Goal: Task Accomplishment & Management: Complete application form

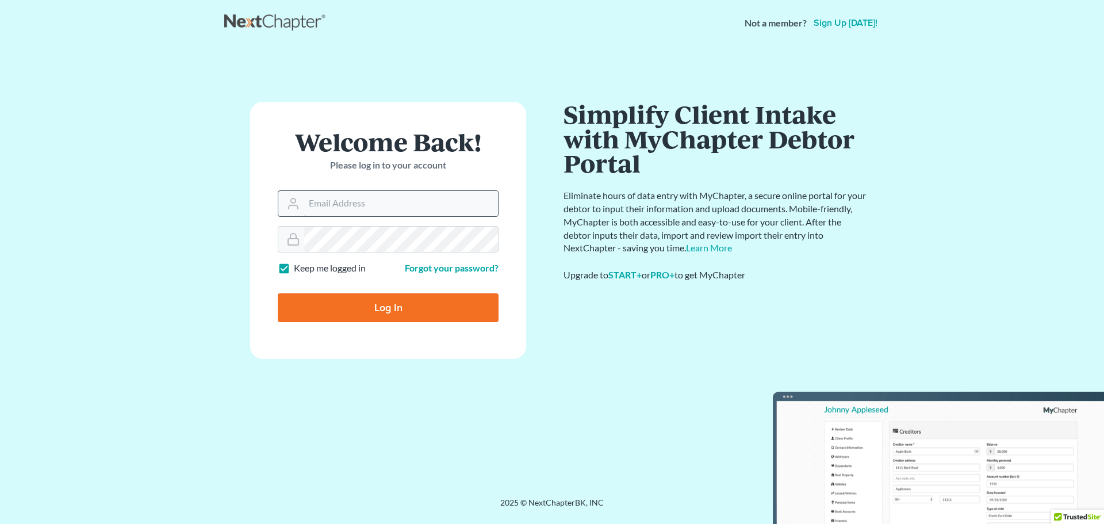
click at [401, 195] on input "Email Address" at bounding box center [401, 203] width 194 height 25
type input "[EMAIL_ADDRESS][DOMAIN_NAME]"
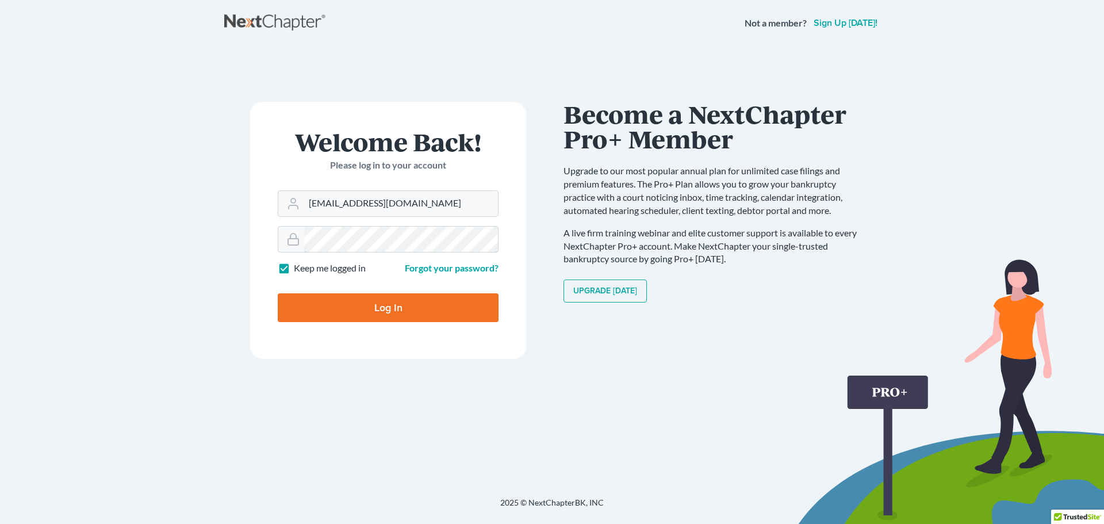
click at [278, 293] on input "Log In" at bounding box center [388, 307] width 221 height 29
type input "Thinking..."
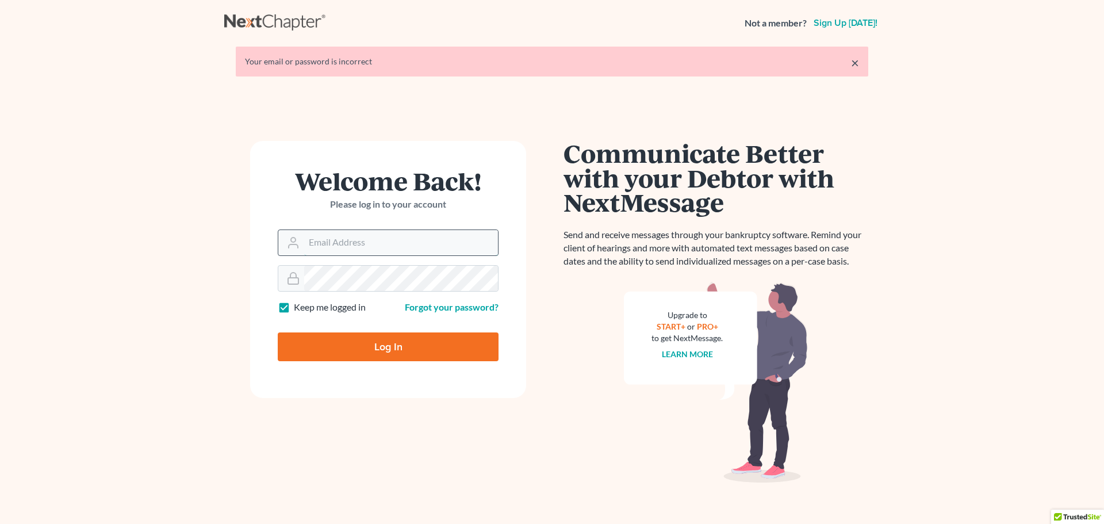
drag, startPoint x: 354, startPoint y: 232, endPoint x: 351, endPoint y: 237, distance: 5.9
click at [353, 234] on input "Email Address" at bounding box center [401, 242] width 194 height 25
type input "gls@schreinerlegal.com"
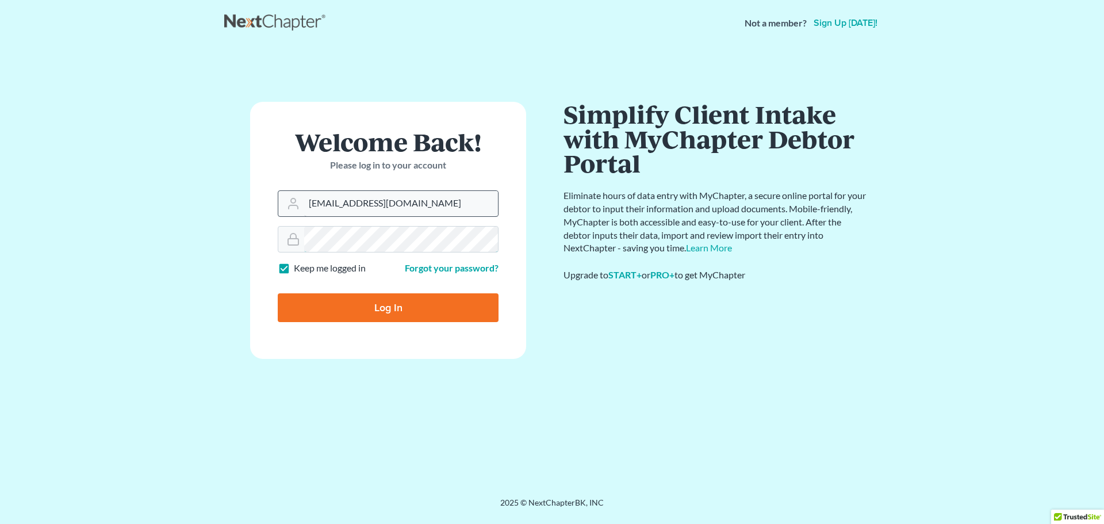
click at [278, 293] on input "Log In" at bounding box center [388, 307] width 221 height 29
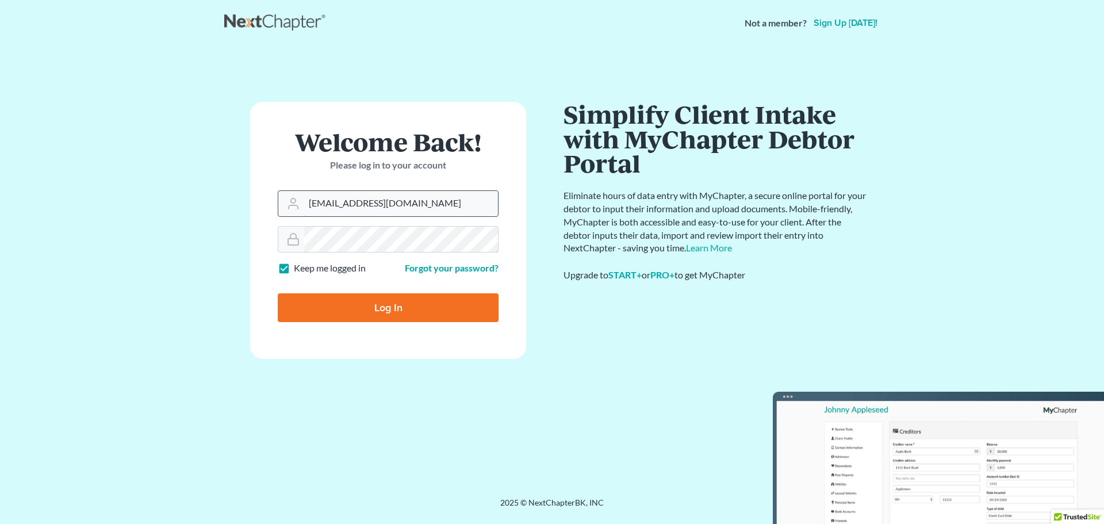
type input "Thinking..."
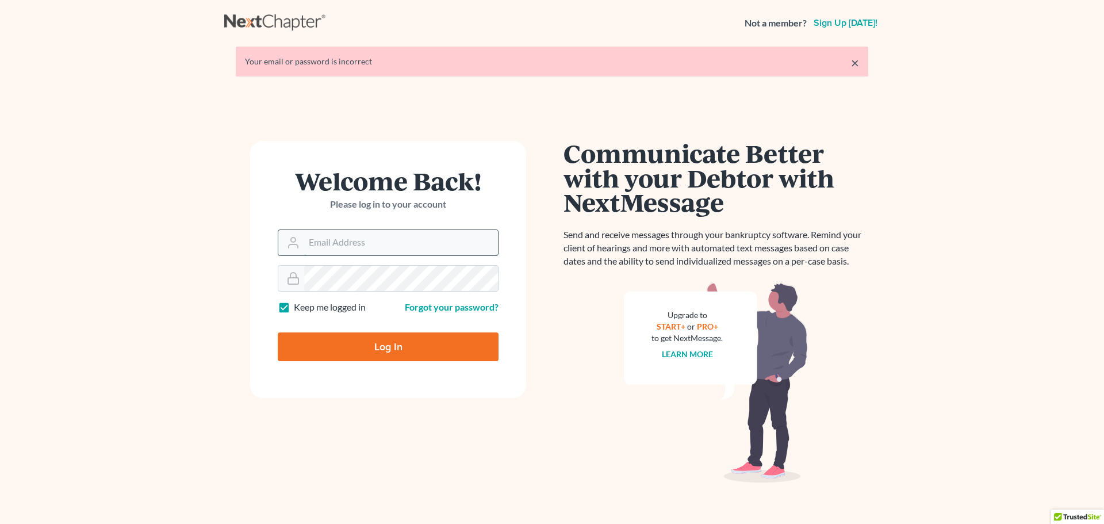
click at [368, 245] on input "Email Address" at bounding box center [401, 242] width 194 height 25
type input "[EMAIL_ADDRESS][DOMAIN_NAME]"
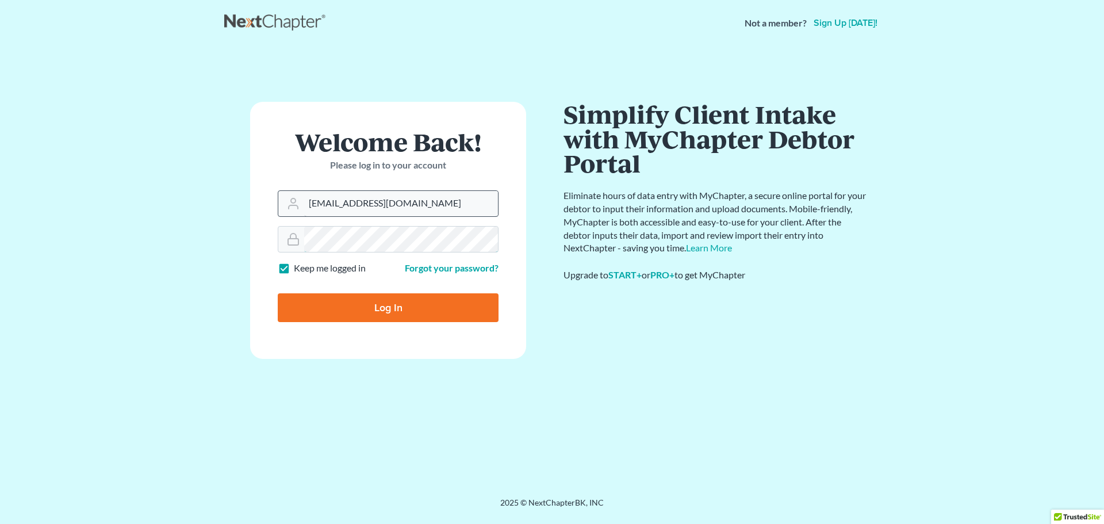
click at [278, 293] on input "Log In" at bounding box center [388, 307] width 221 height 29
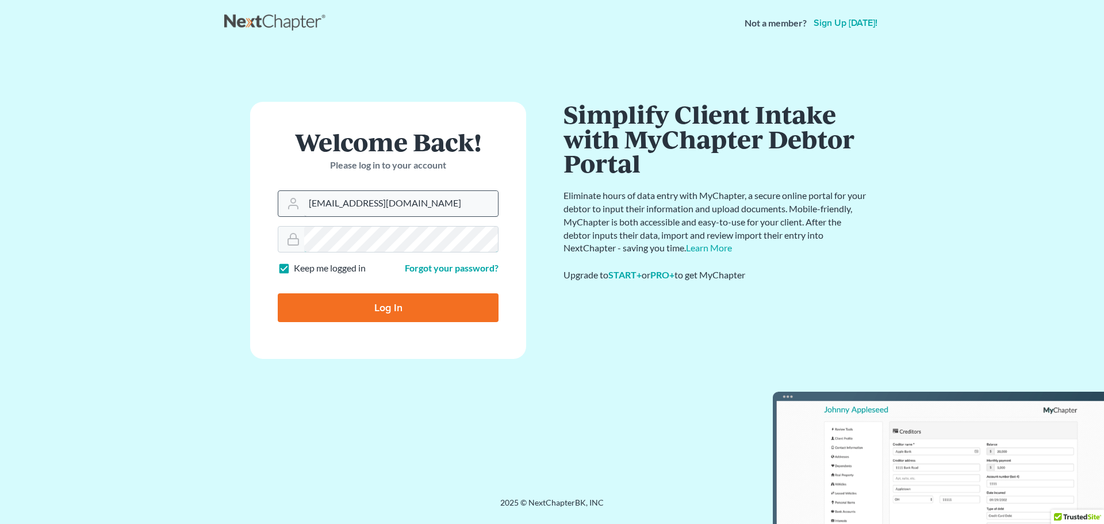
type input "Thinking..."
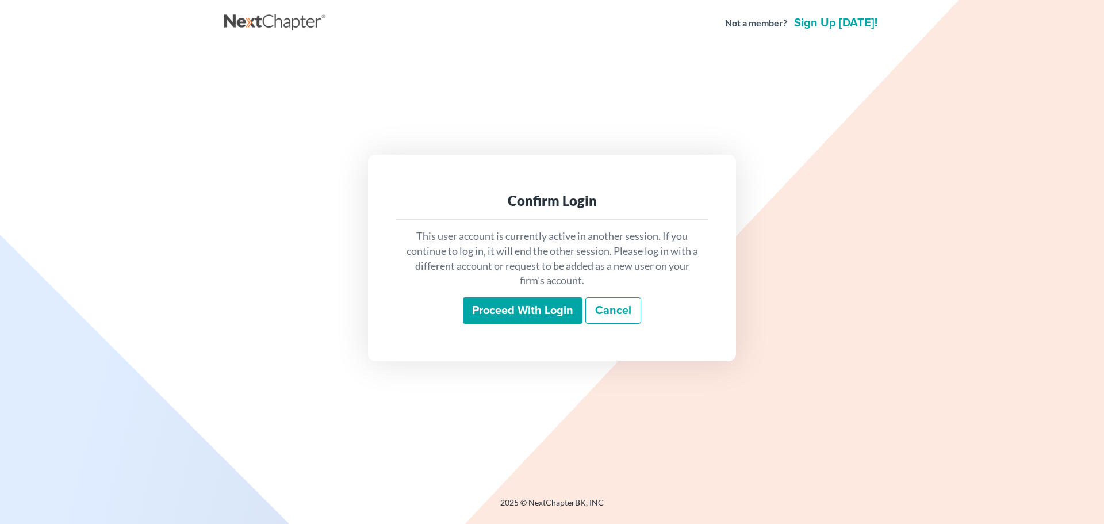
click at [522, 309] on input "Proceed with login" at bounding box center [523, 310] width 120 height 26
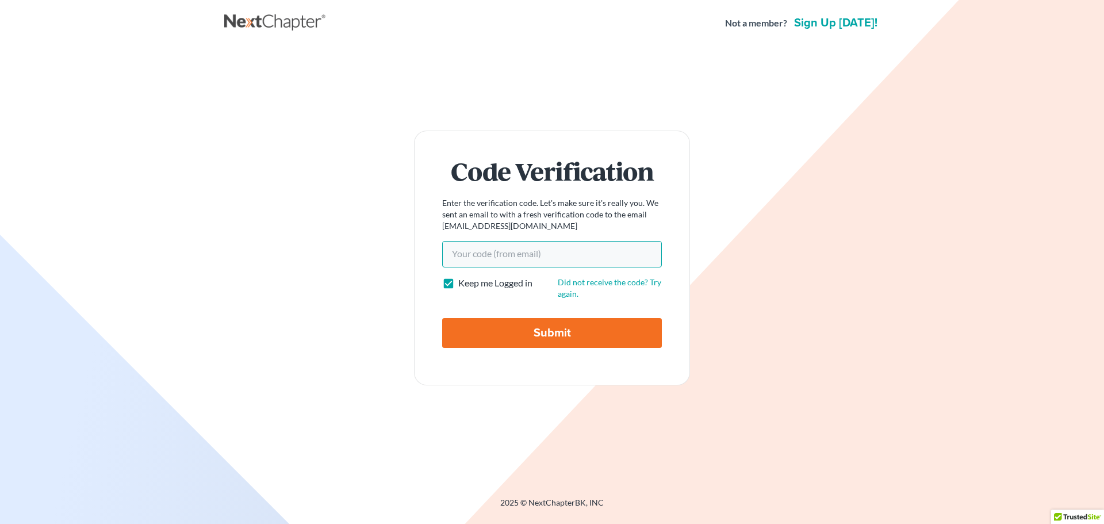
click at [519, 248] on input "Your code(from email)" at bounding box center [552, 254] width 220 height 26
paste input "8ade82"
type input "8ade82"
click at [550, 334] on input "Submit" at bounding box center [552, 333] width 220 height 30
type input "Thinking..."
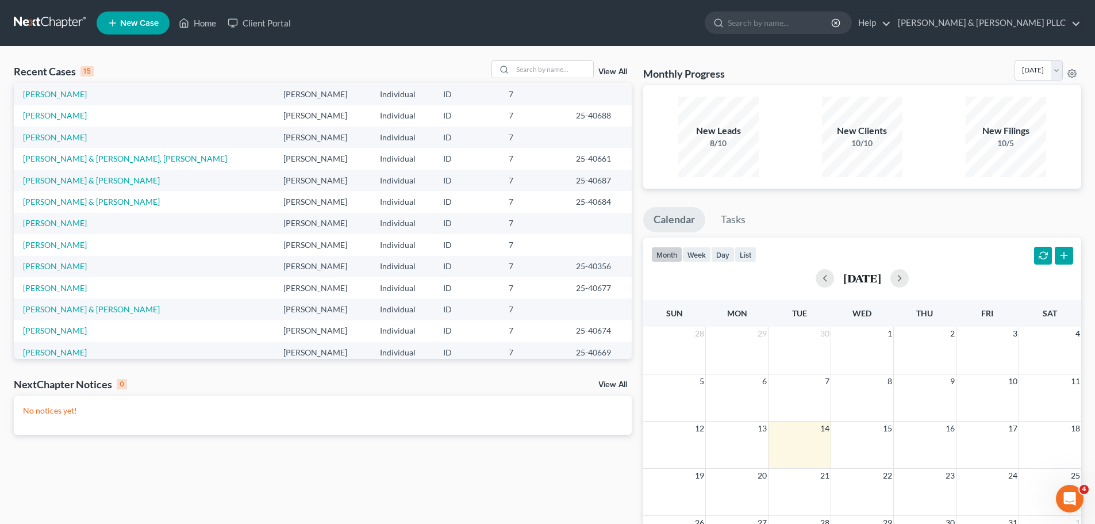
scroll to position [79, 0]
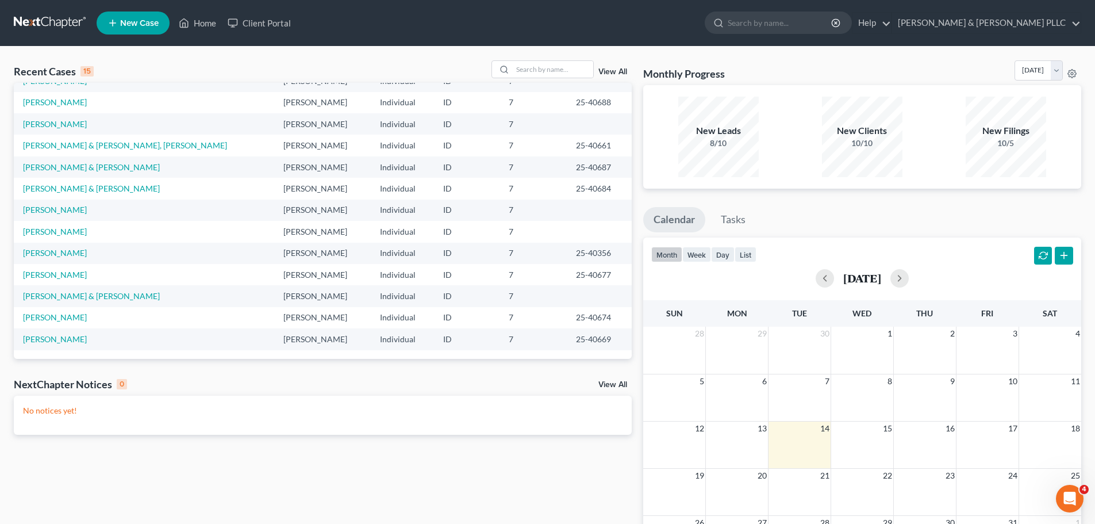
click at [48, 312] on td "[PERSON_NAME]" at bounding box center [144, 317] width 260 height 21
click at [46, 316] on link "[PERSON_NAME]" at bounding box center [55, 317] width 64 height 10
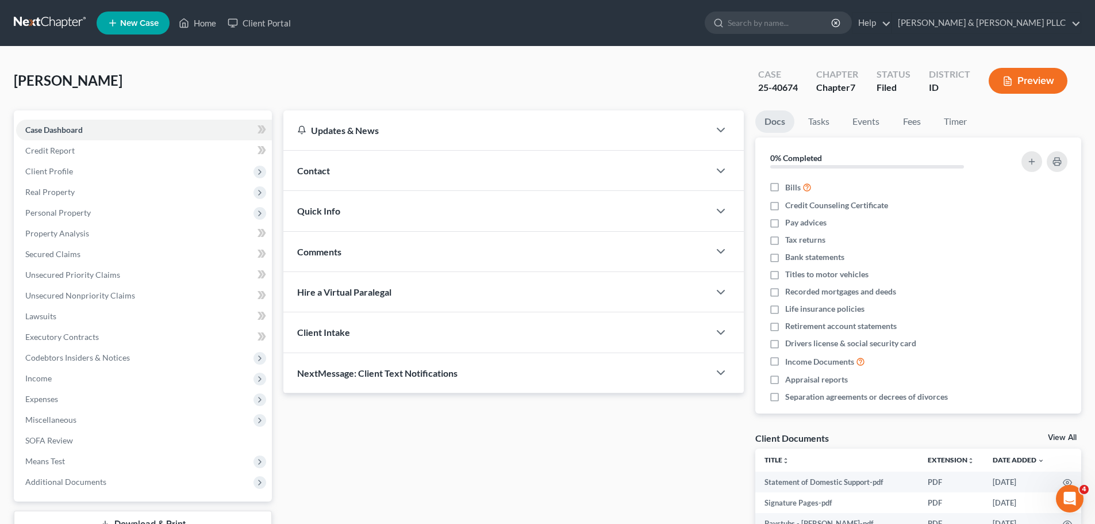
click at [390, 184] on div "Contact" at bounding box center [496, 171] width 426 height 40
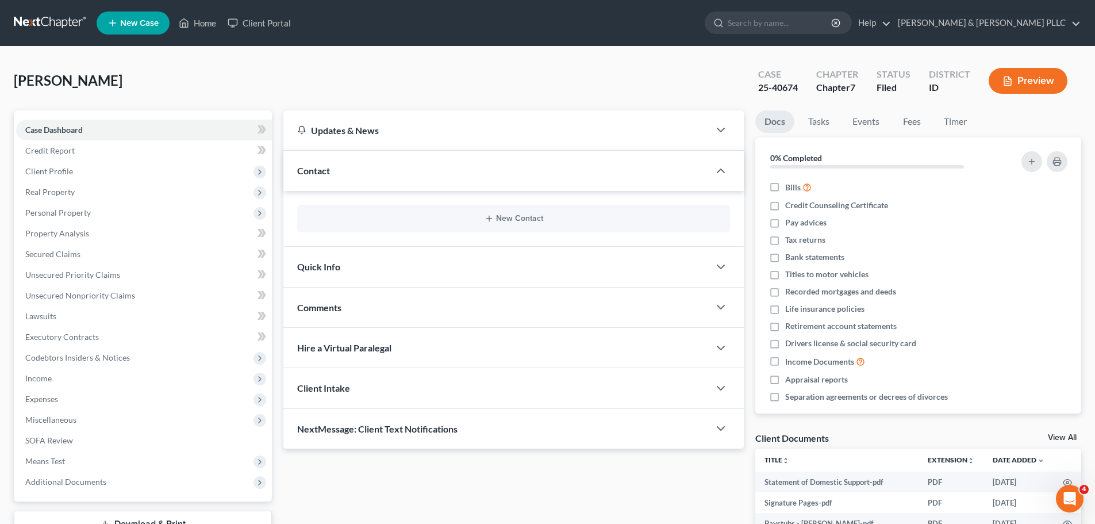
click at [415, 173] on div "Contact" at bounding box center [496, 171] width 426 height 40
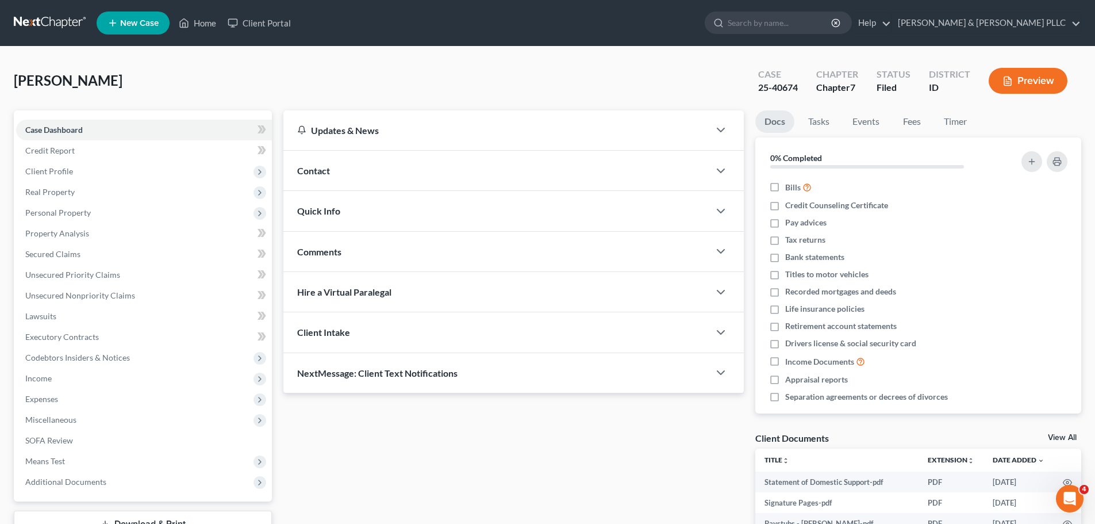
click at [414, 208] on div "Quick Info" at bounding box center [496, 211] width 426 height 40
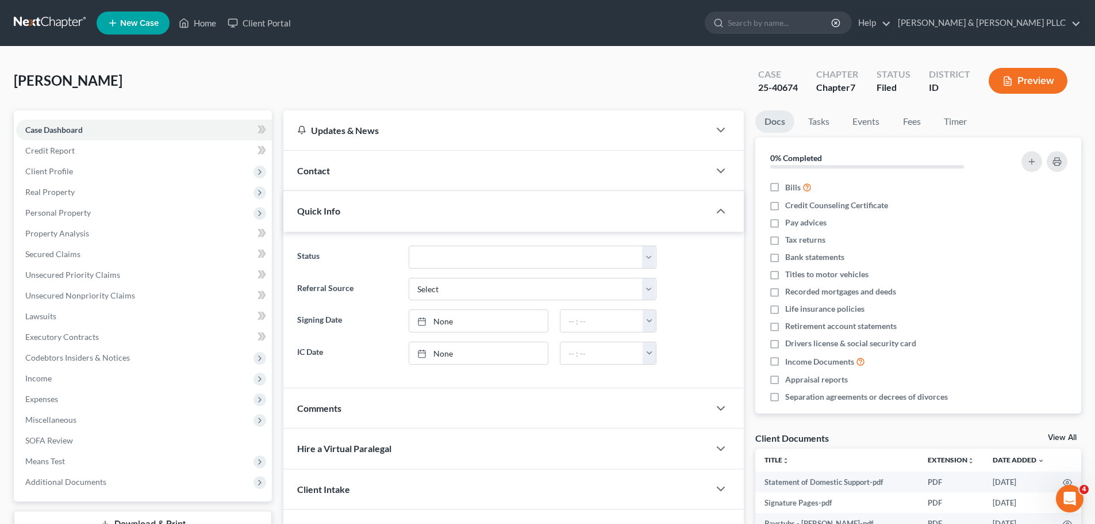
click at [414, 208] on div "Quick Info" at bounding box center [496, 211] width 426 height 40
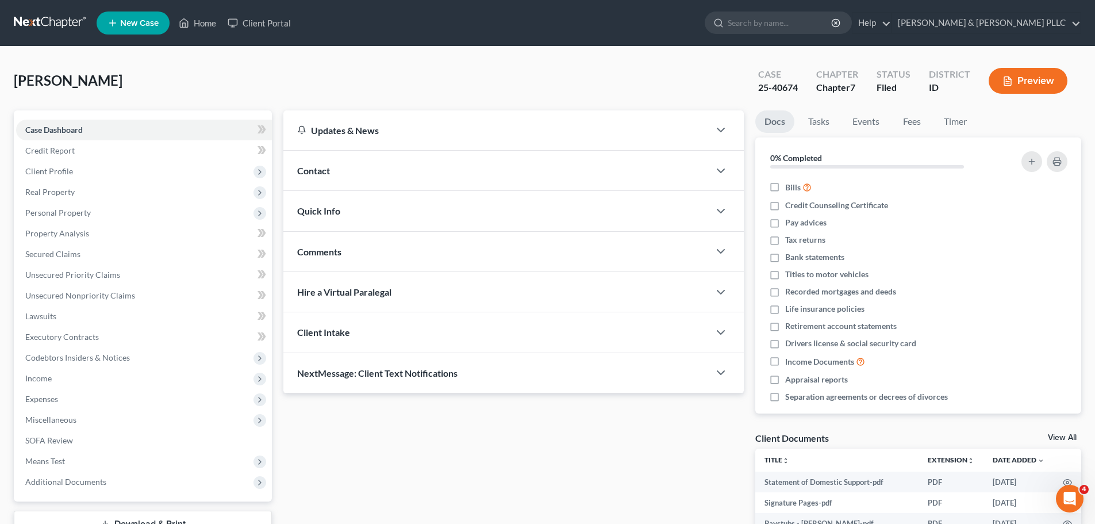
click at [414, 208] on div "Quick Info" at bounding box center [496, 211] width 426 height 40
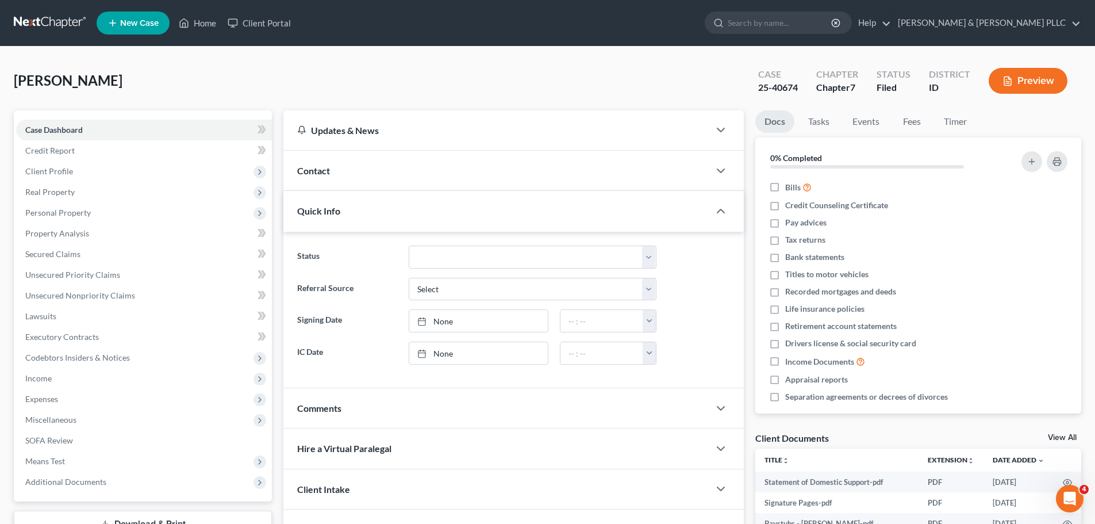
click at [414, 208] on div "Quick Info" at bounding box center [496, 211] width 426 height 40
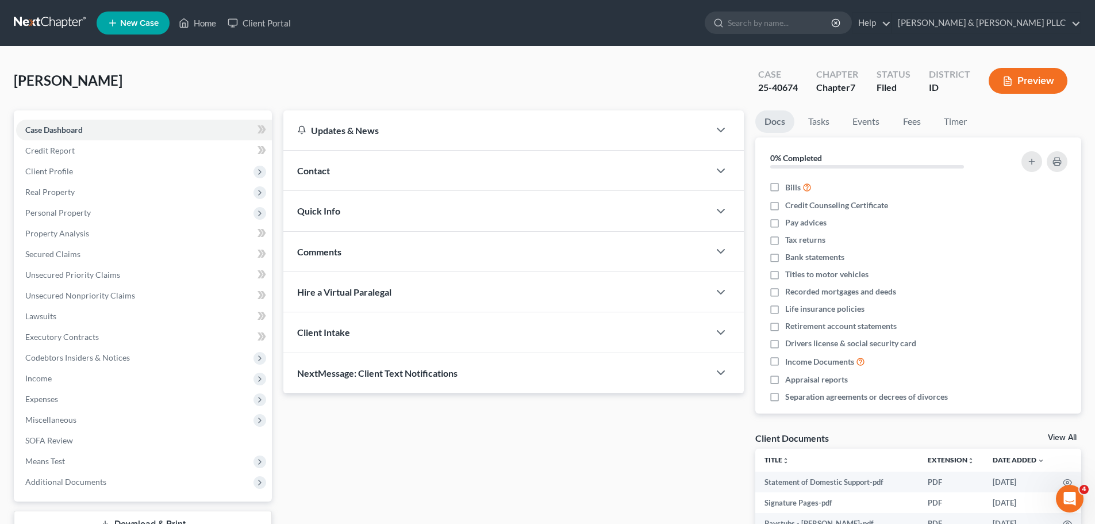
click at [348, 168] on div "Contact" at bounding box center [496, 171] width 426 height 40
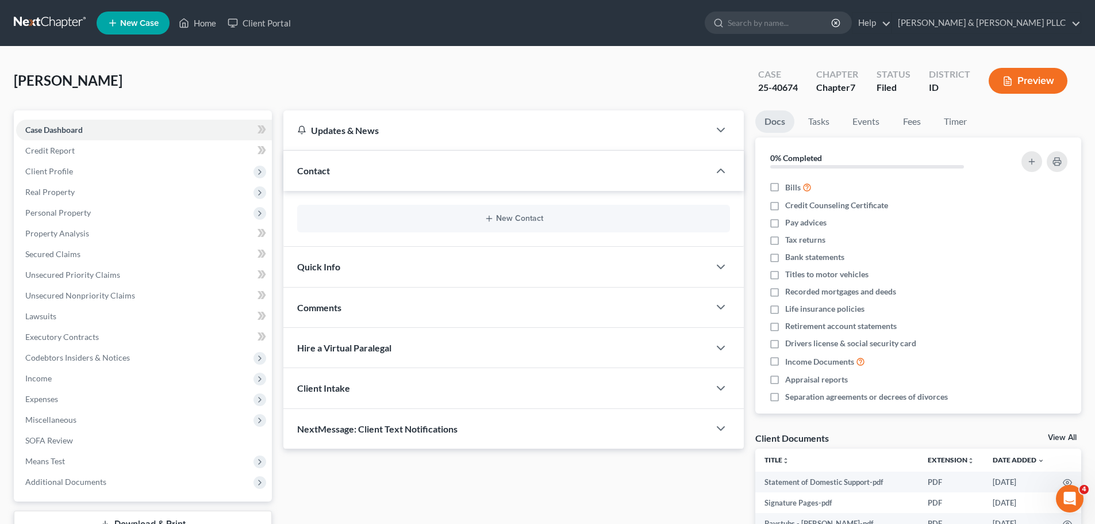
click at [348, 168] on div "Contact" at bounding box center [496, 171] width 426 height 40
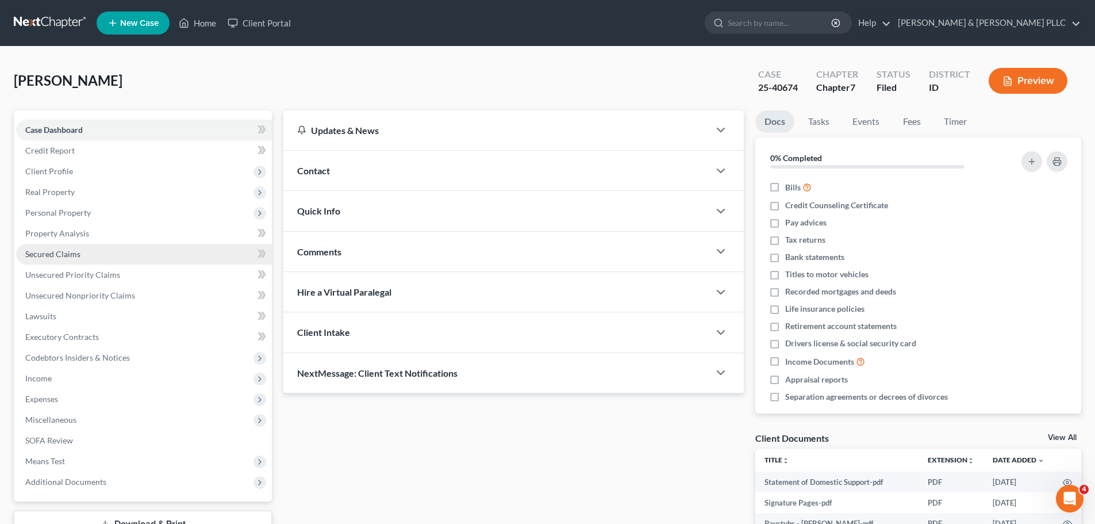
click at [94, 251] on link "Secured Claims" at bounding box center [144, 254] width 256 height 21
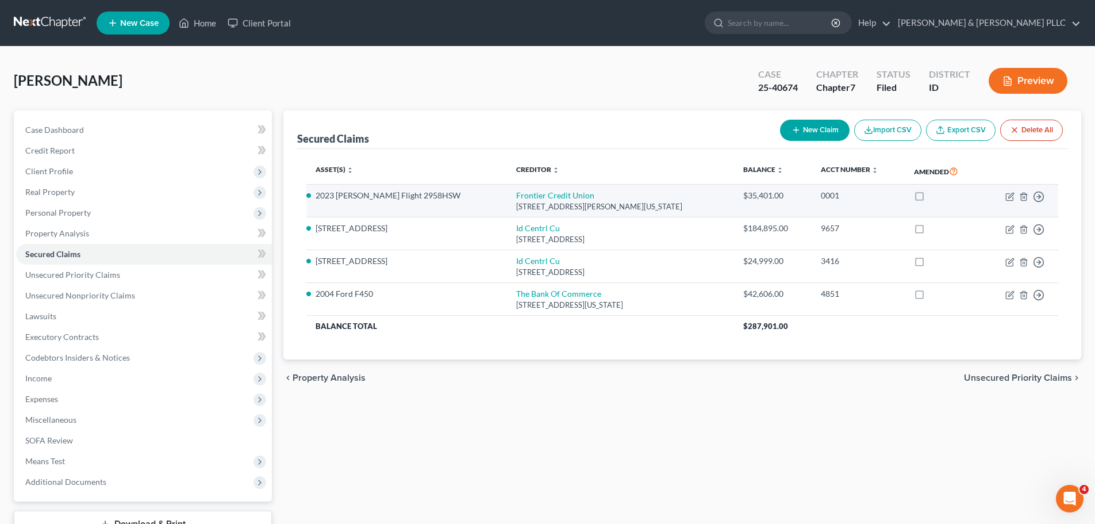
click at [420, 201] on li "2023 [PERSON_NAME] Flight 2958HSW" at bounding box center [407, 195] width 182 height 11
click at [427, 190] on li "2023 [PERSON_NAME] Flight 2958HSW" at bounding box center [407, 195] width 182 height 11
click at [953, 204] on td at bounding box center [943, 201] width 77 height 33
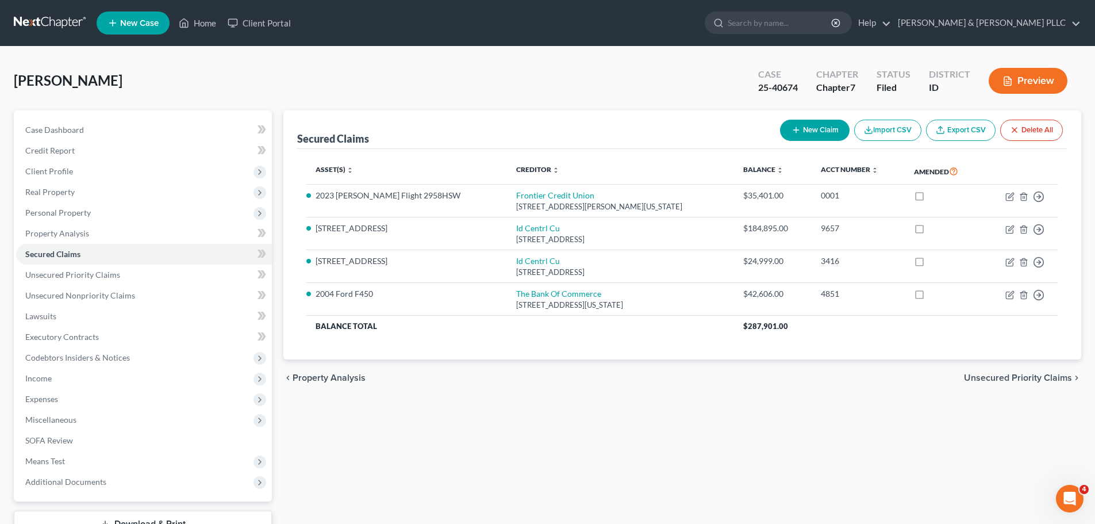
click at [1020, 75] on button "Preview" at bounding box center [1028, 81] width 79 height 26
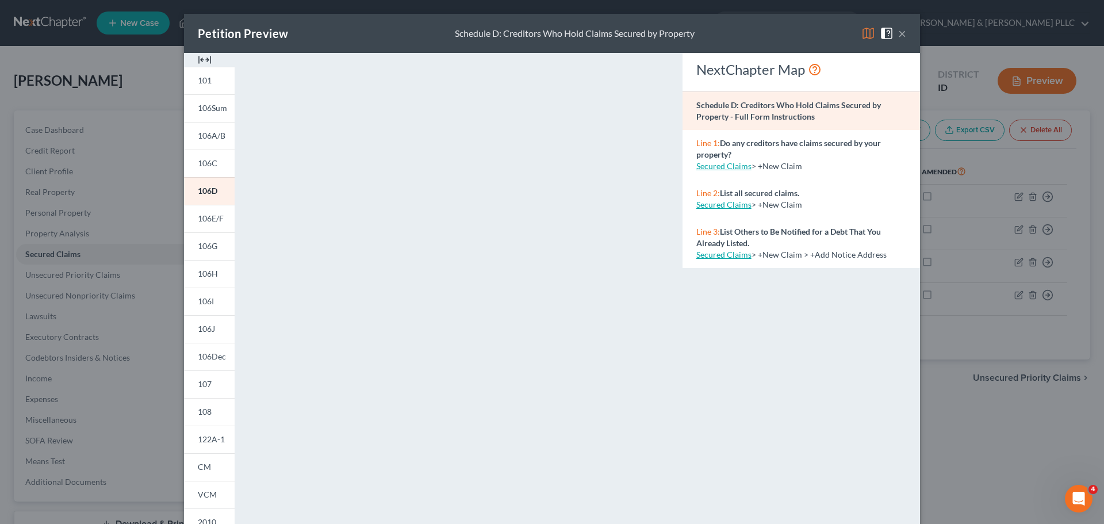
click at [898, 33] on button "×" at bounding box center [902, 33] width 8 height 14
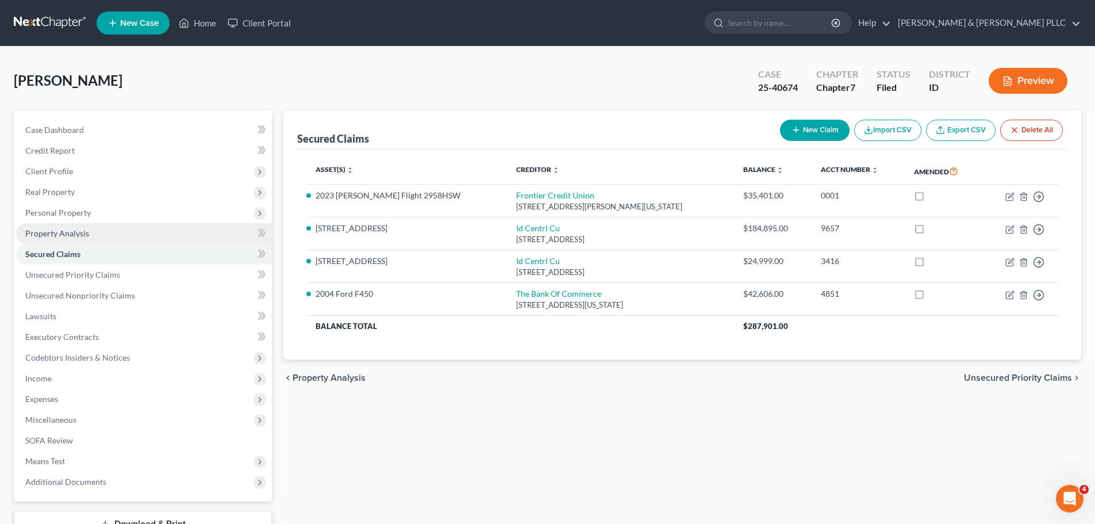
click at [133, 235] on link "Property Analysis" at bounding box center [144, 233] width 256 height 21
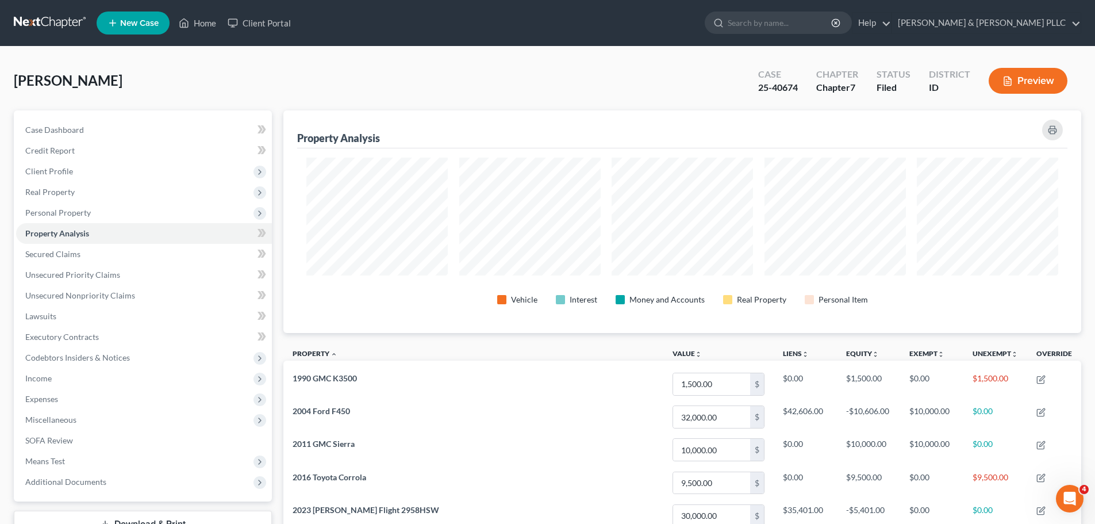
click at [1027, 81] on button "Preview" at bounding box center [1028, 81] width 79 height 26
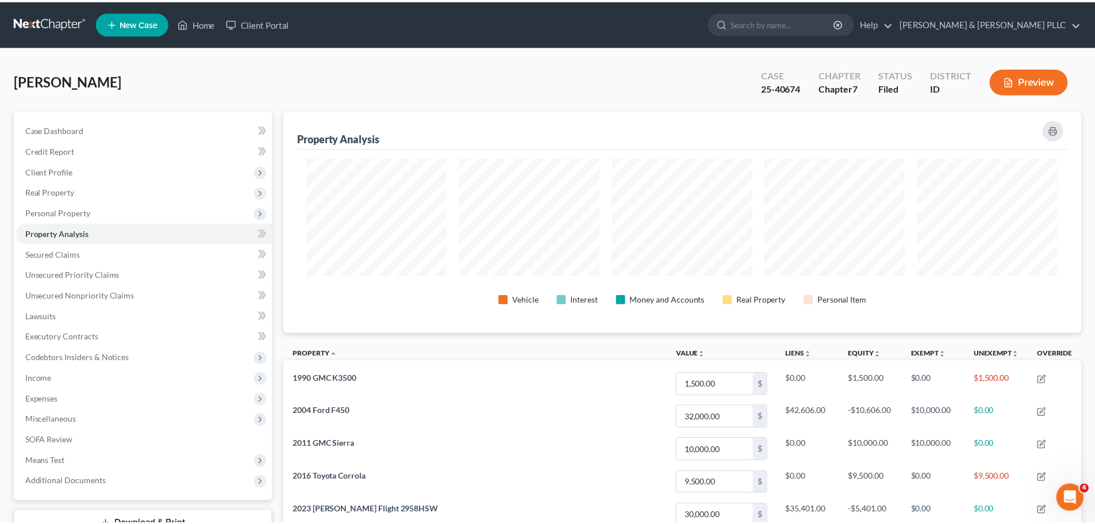
scroll to position [223, 804]
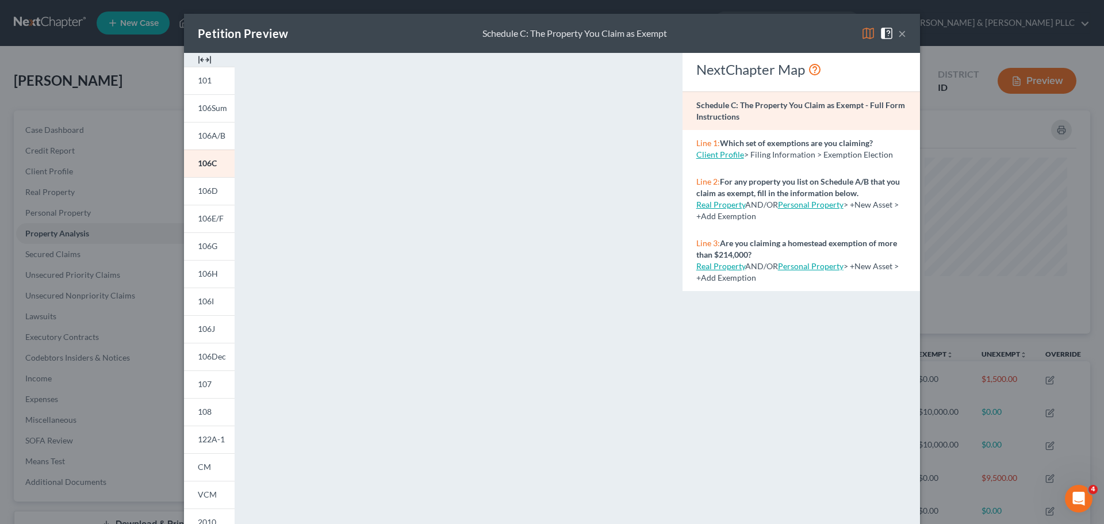
click at [898, 32] on button "×" at bounding box center [902, 33] width 8 height 14
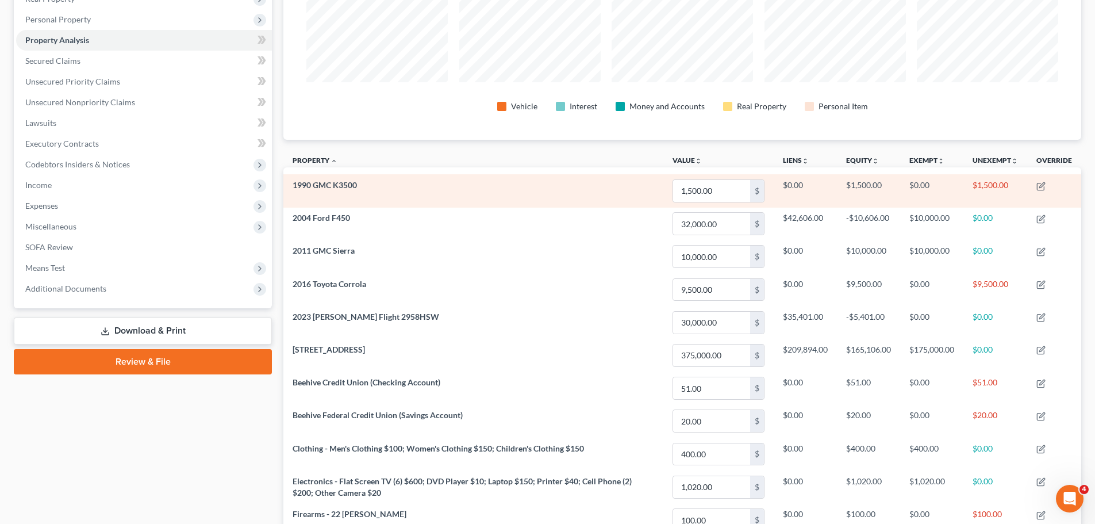
scroll to position [172, 0]
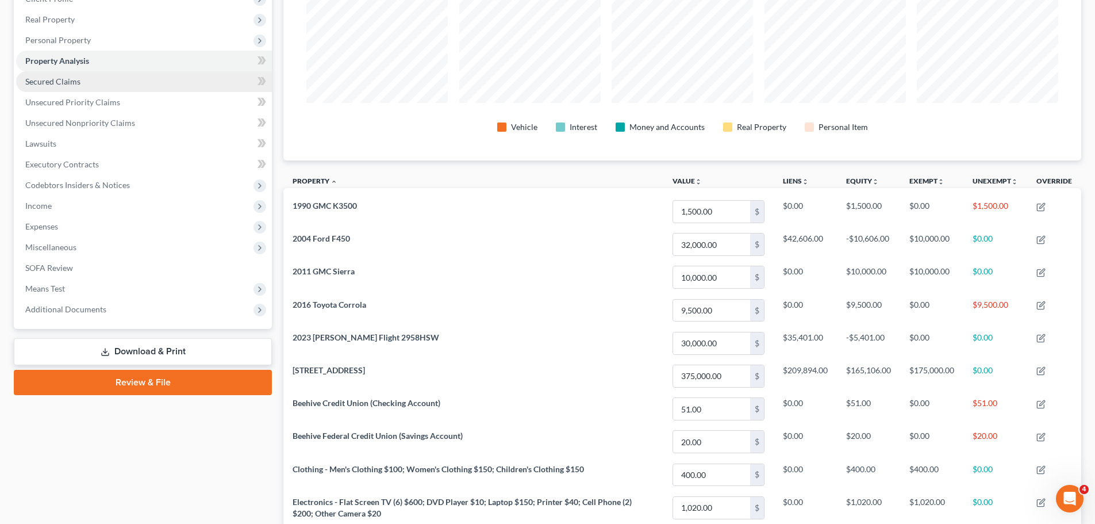
click at [129, 86] on link "Secured Claims" at bounding box center [144, 81] width 256 height 21
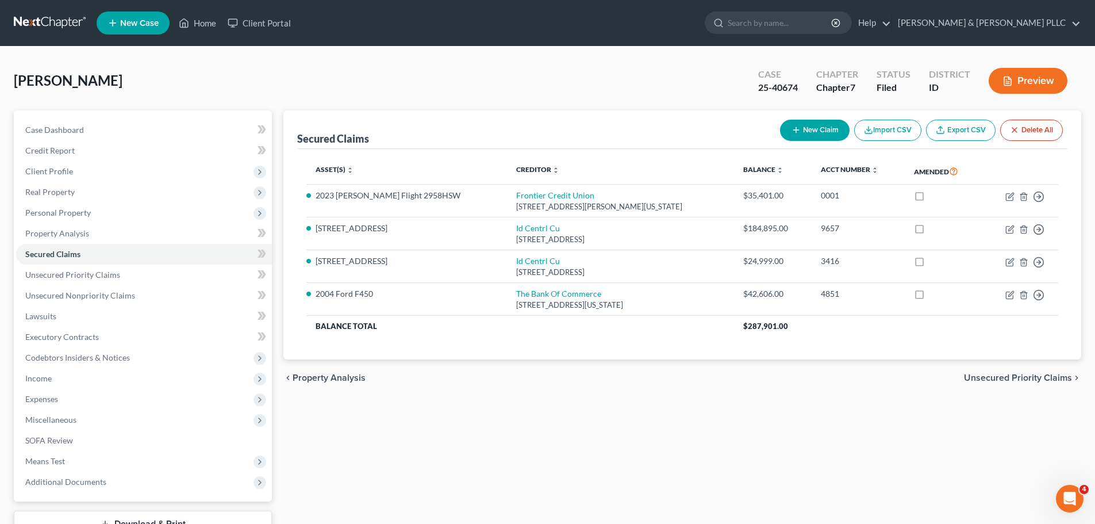
click at [1037, 75] on button "Preview" at bounding box center [1028, 81] width 79 height 26
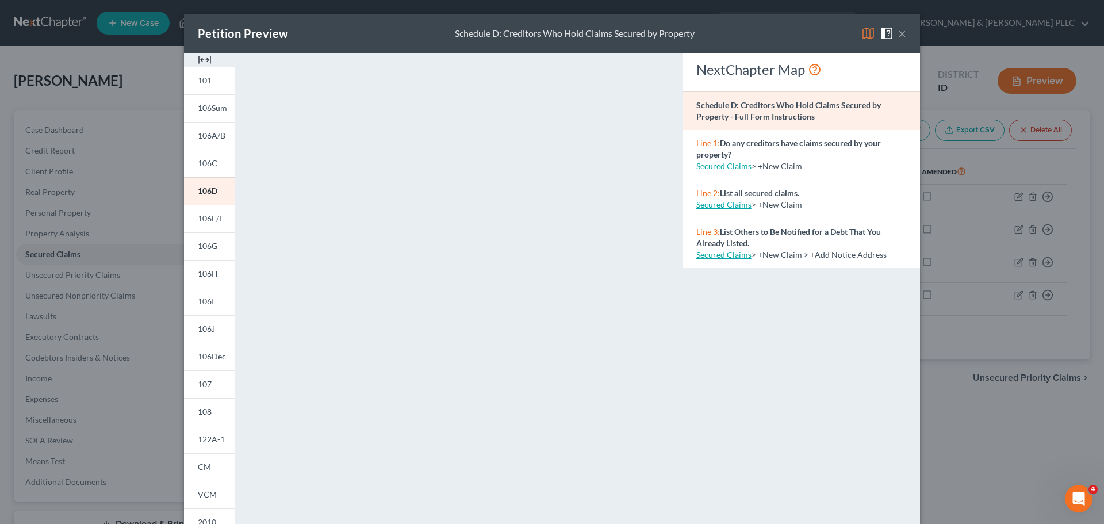
click at [900, 36] on button "×" at bounding box center [902, 33] width 8 height 14
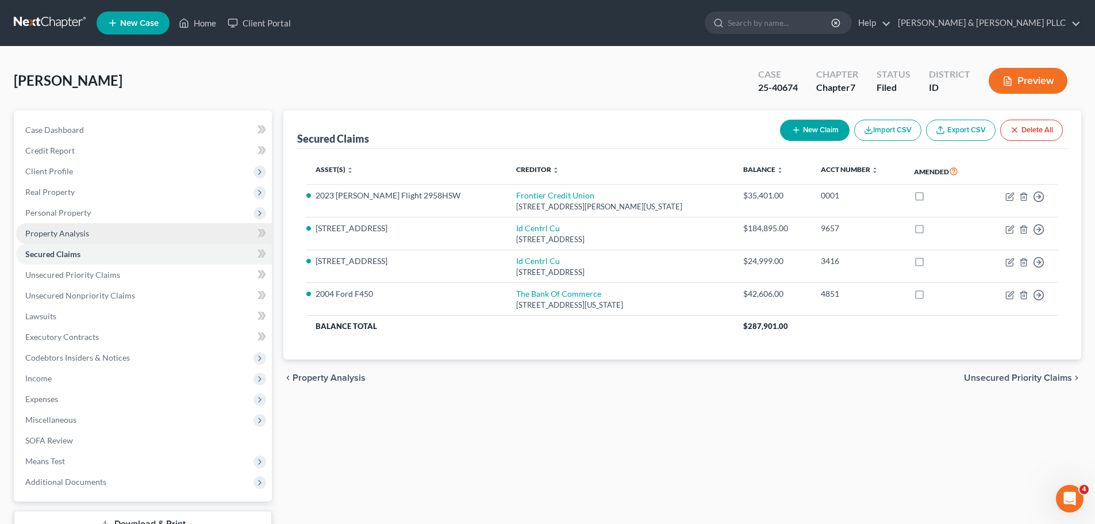
click at [90, 231] on link "Property Analysis" at bounding box center [144, 233] width 256 height 21
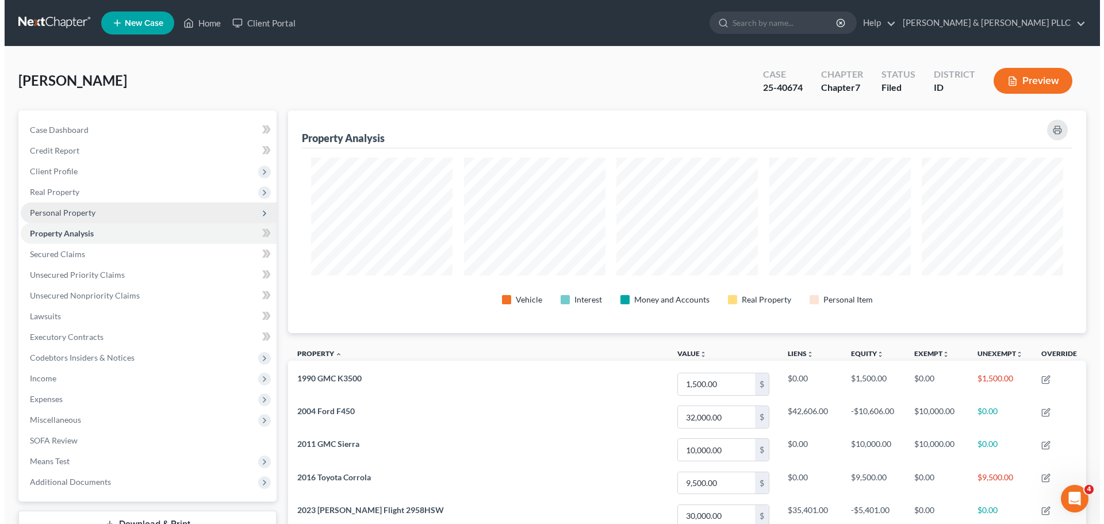
scroll to position [223, 798]
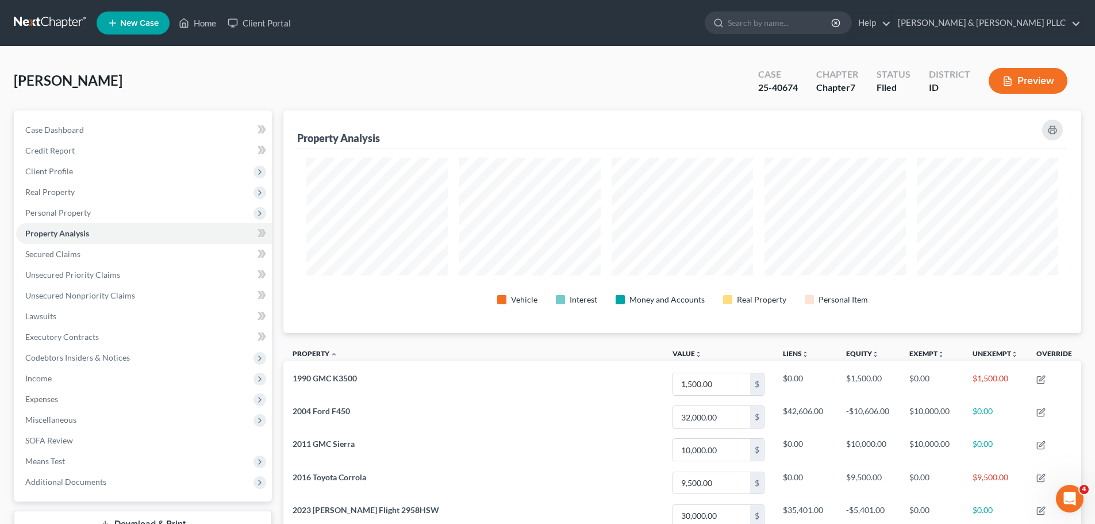
click at [1036, 76] on button "Preview" at bounding box center [1028, 81] width 79 height 26
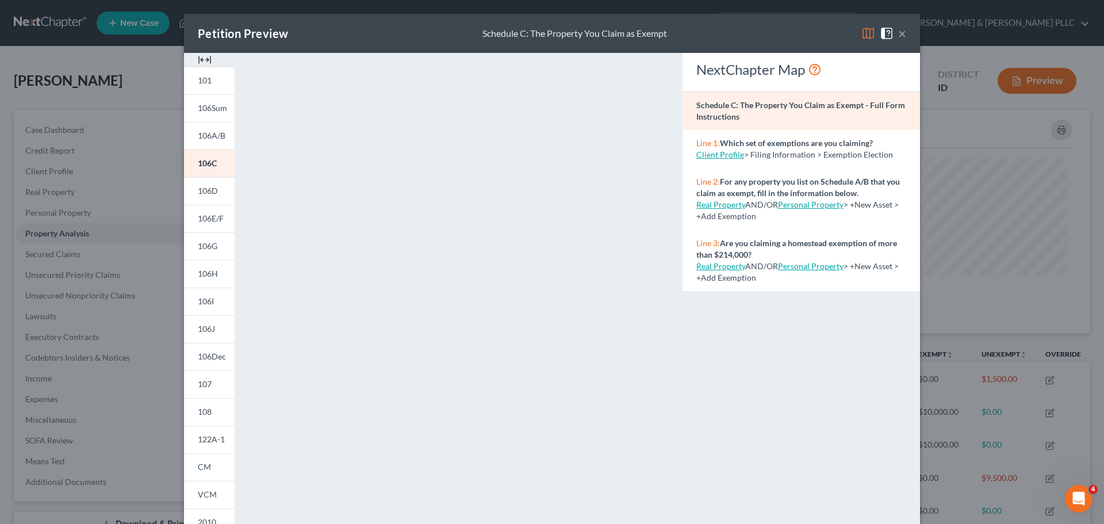
scroll to position [574763, 574416]
click at [906, 34] on div "Petition Preview Schedule C: The Property You Claim as Exempt ×" at bounding box center [552, 33] width 736 height 39
click at [899, 30] on button "×" at bounding box center [902, 33] width 8 height 14
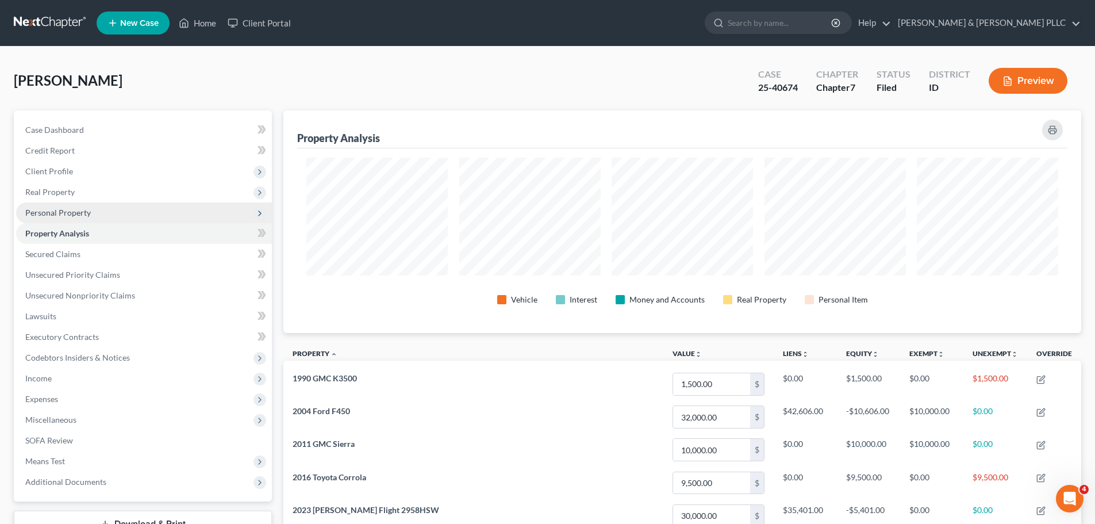
click at [109, 210] on span "Personal Property" at bounding box center [144, 212] width 256 height 21
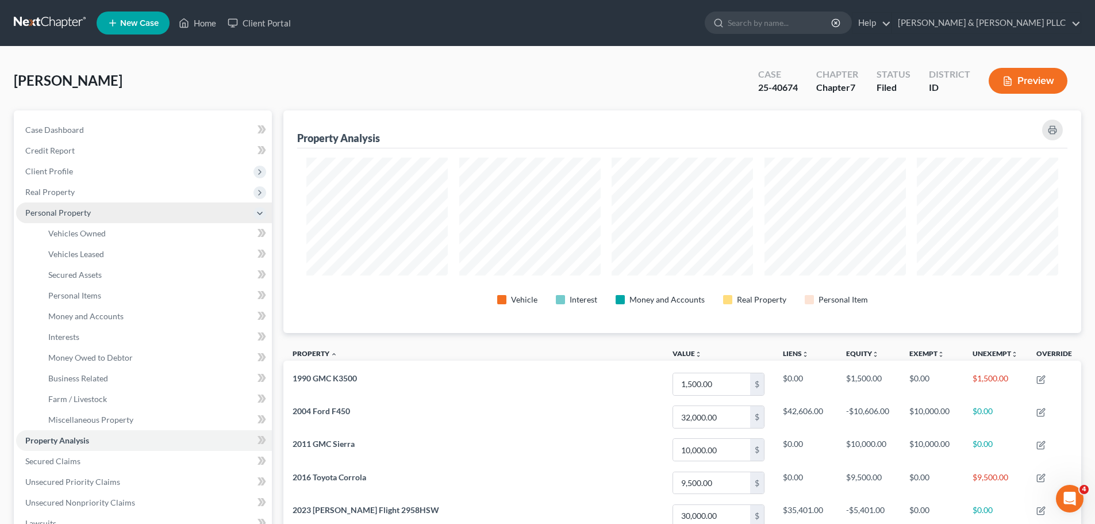
click at [109, 210] on span "Personal Property" at bounding box center [144, 212] width 256 height 21
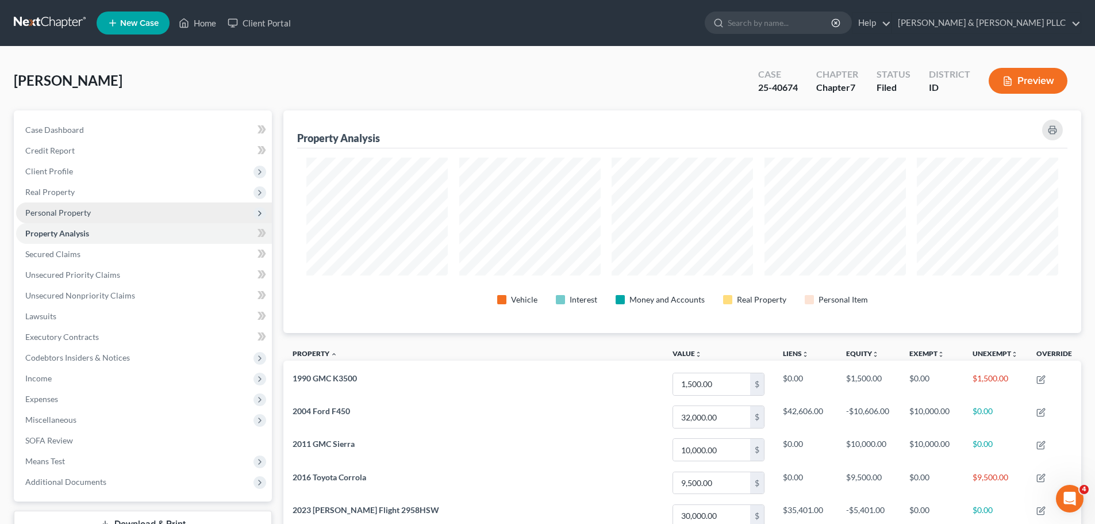
click at [109, 210] on span "Personal Property" at bounding box center [144, 212] width 256 height 21
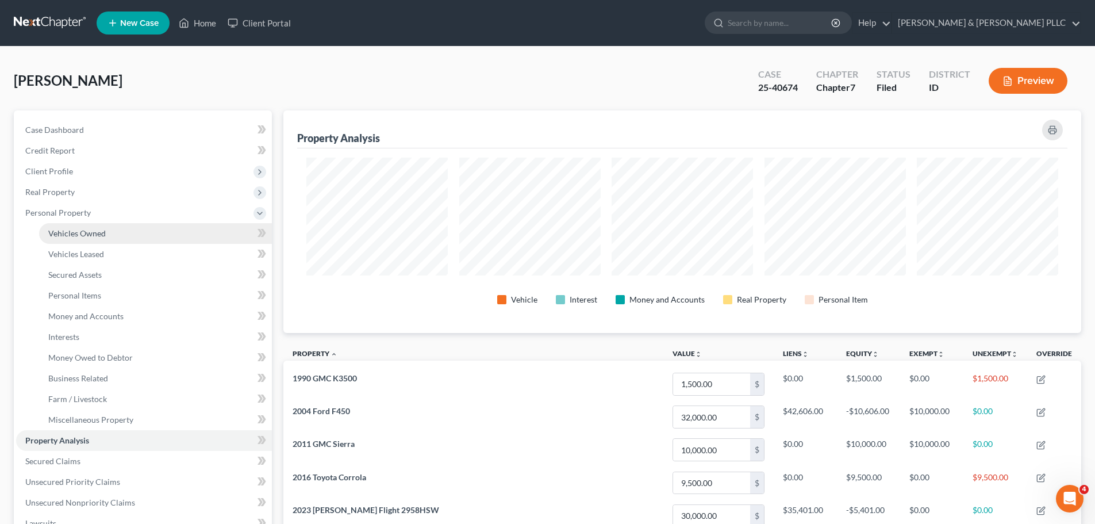
click at [79, 240] on link "Vehicles Owned" at bounding box center [155, 233] width 233 height 21
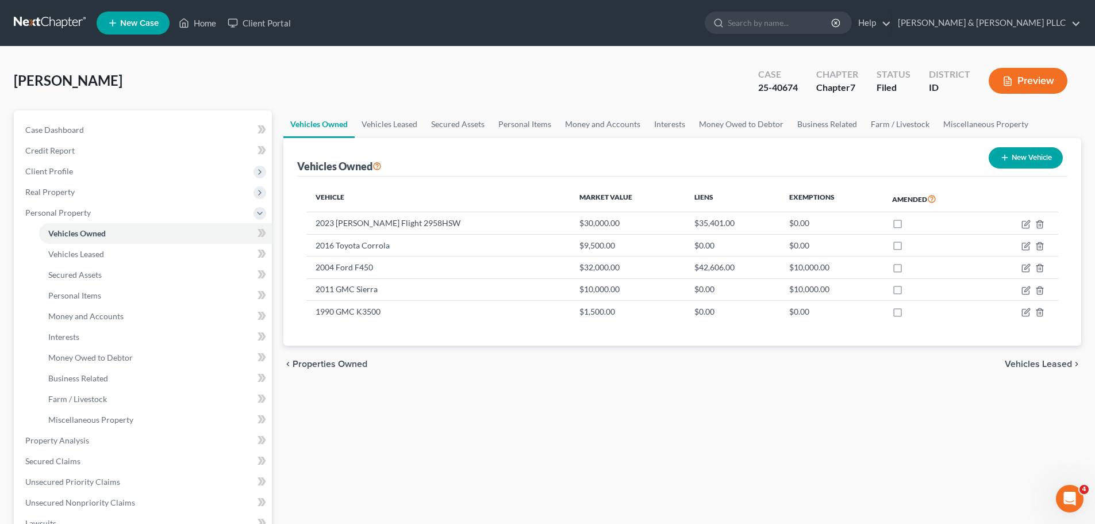
click at [1029, 83] on button "Preview" at bounding box center [1028, 81] width 79 height 26
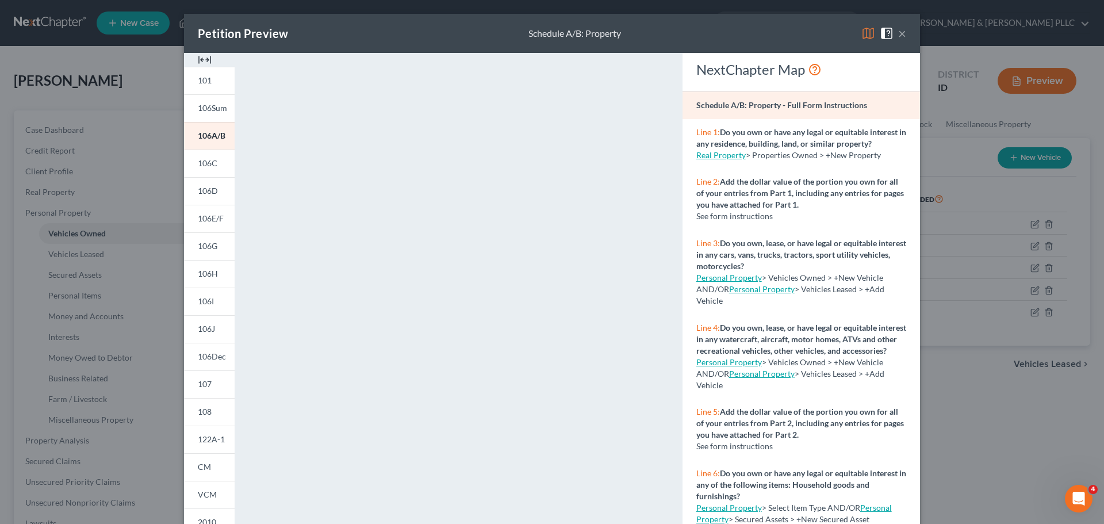
click at [899, 34] on button "×" at bounding box center [902, 33] width 8 height 14
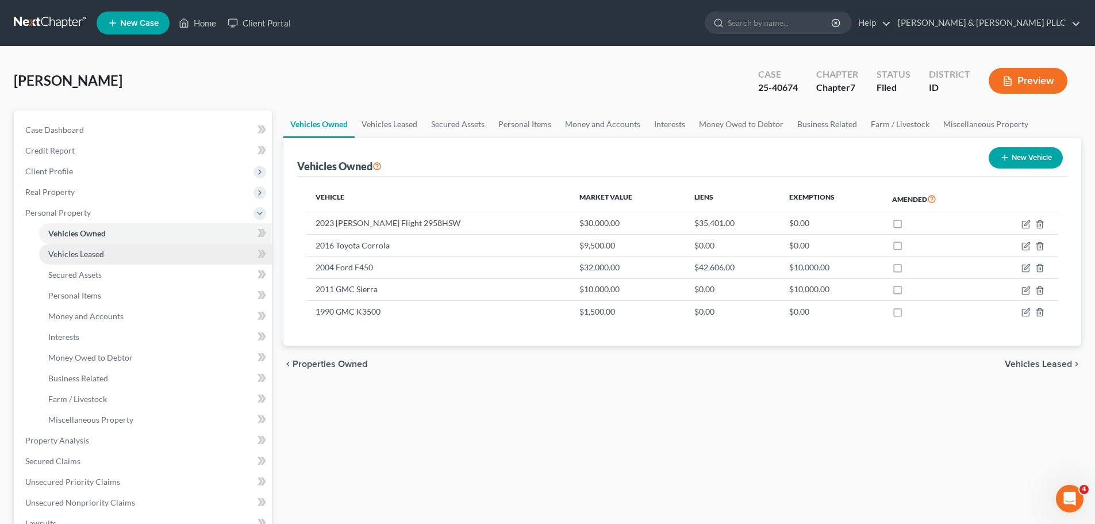
click at [114, 250] on link "Vehicles Leased" at bounding box center [155, 254] width 233 height 21
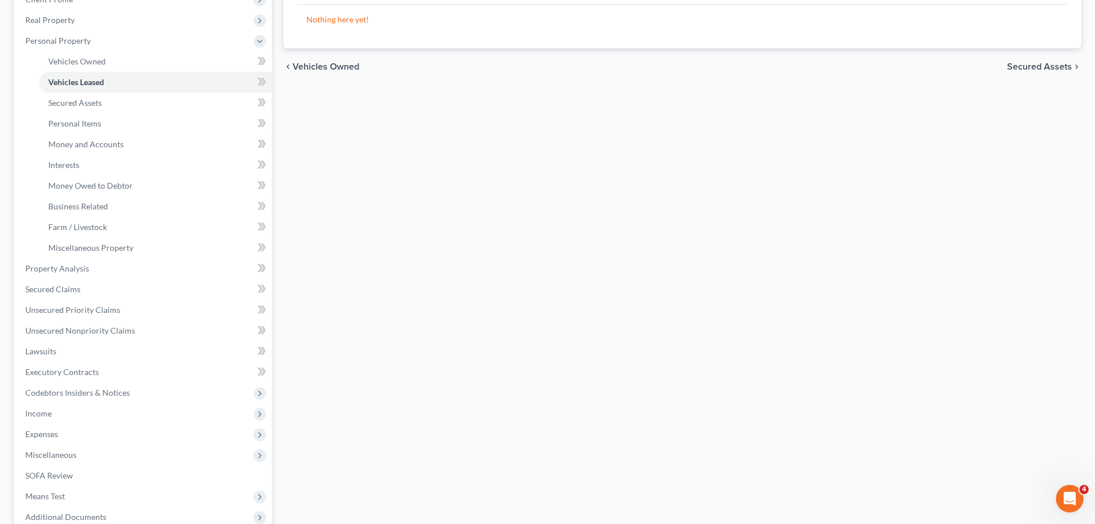
scroll to position [172, 0]
click at [169, 458] on span "Miscellaneous" at bounding box center [144, 454] width 256 height 21
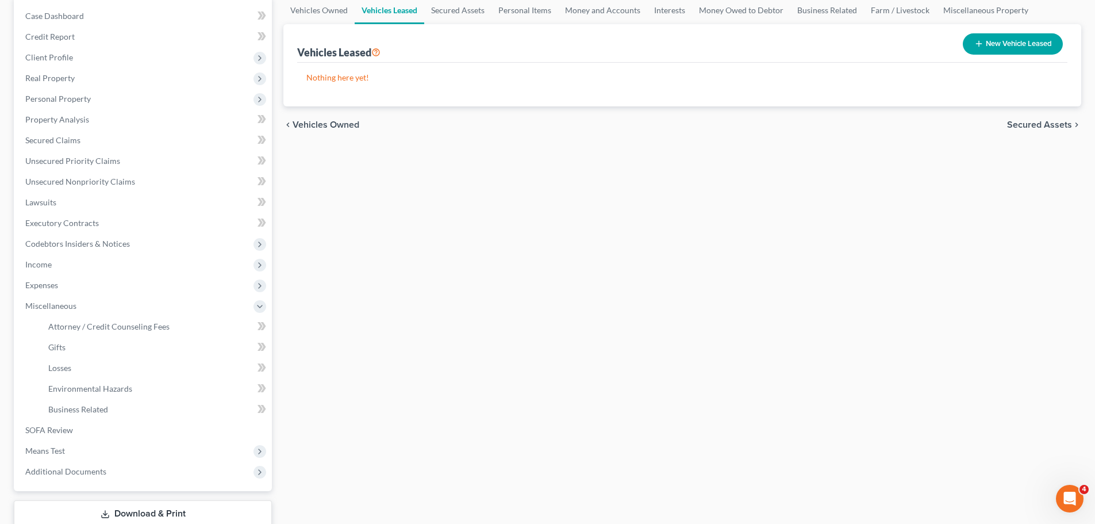
scroll to position [115, 0]
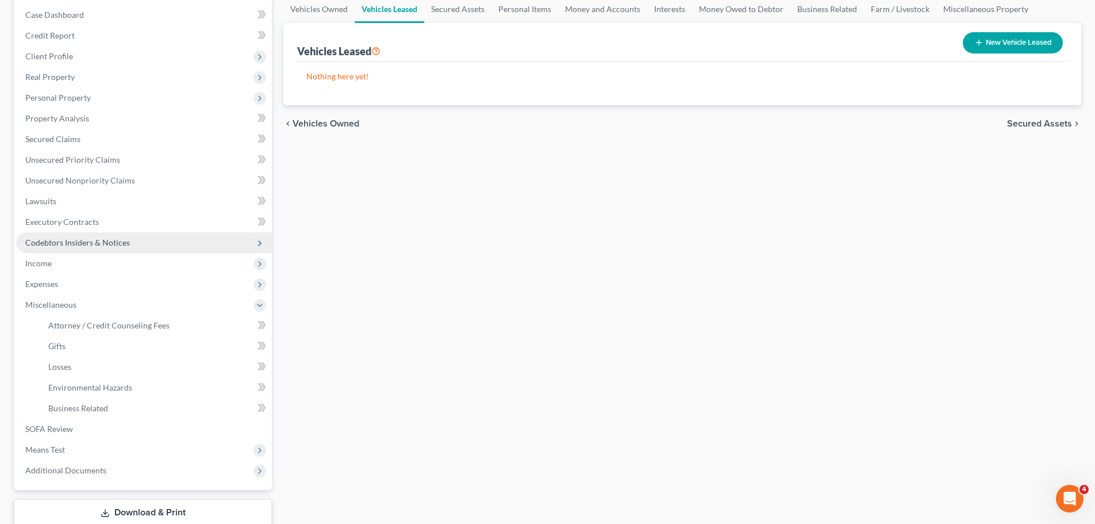
click at [128, 245] on span "Codebtors Insiders & Notices" at bounding box center [77, 242] width 105 height 10
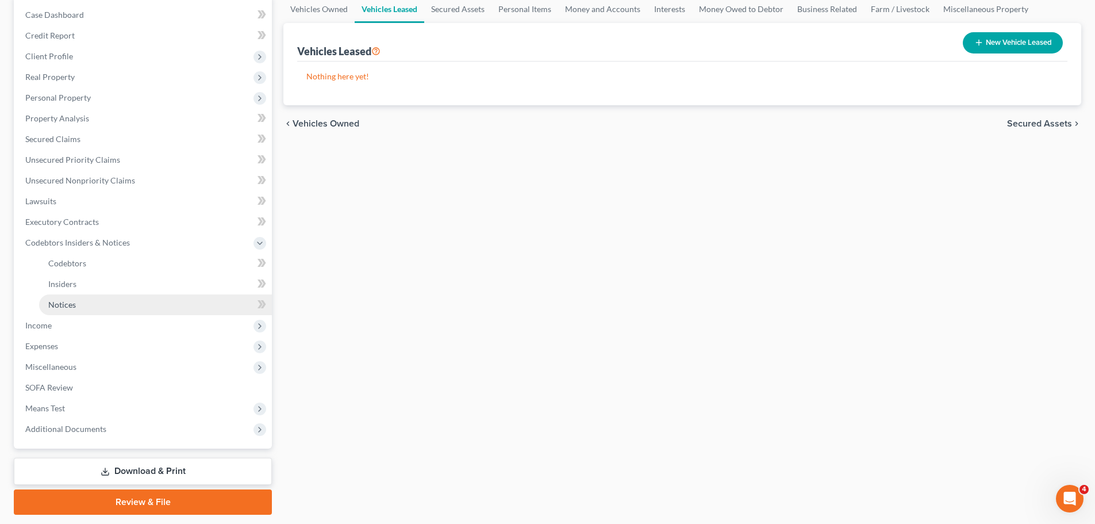
click at [111, 312] on link "Notices" at bounding box center [155, 304] width 233 height 21
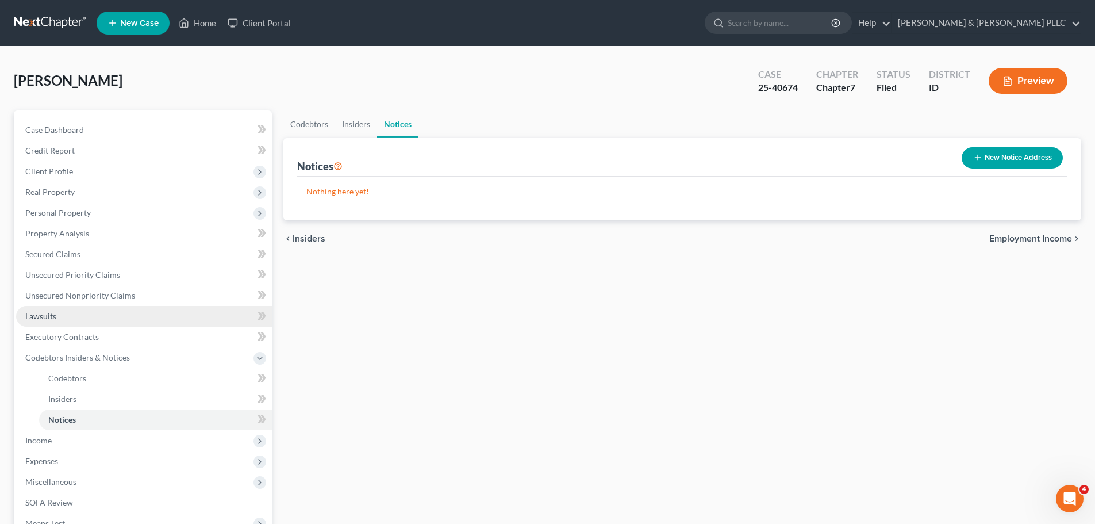
click at [98, 313] on link "Lawsuits" at bounding box center [144, 316] width 256 height 21
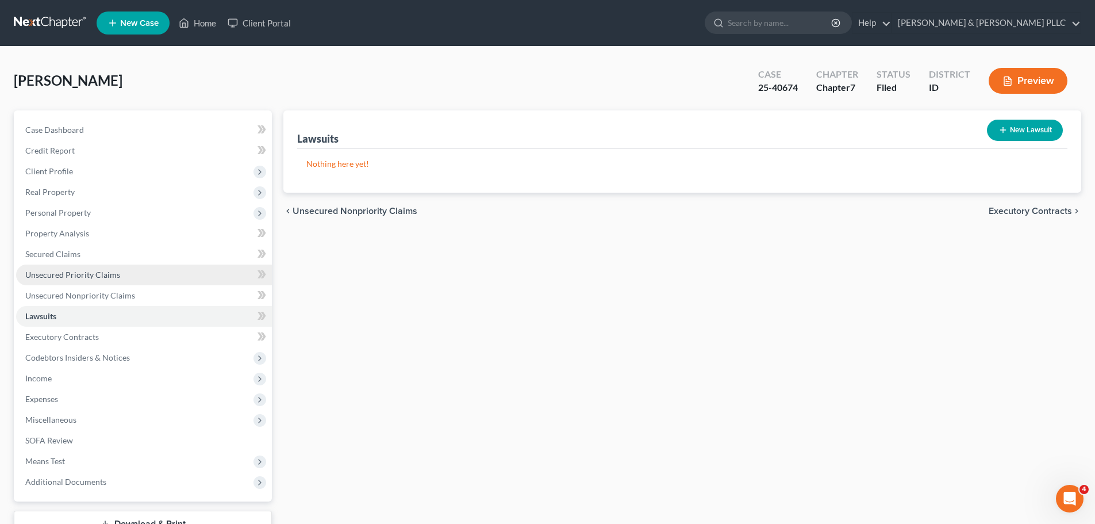
click at [121, 275] on link "Unsecured Priority Claims" at bounding box center [144, 274] width 256 height 21
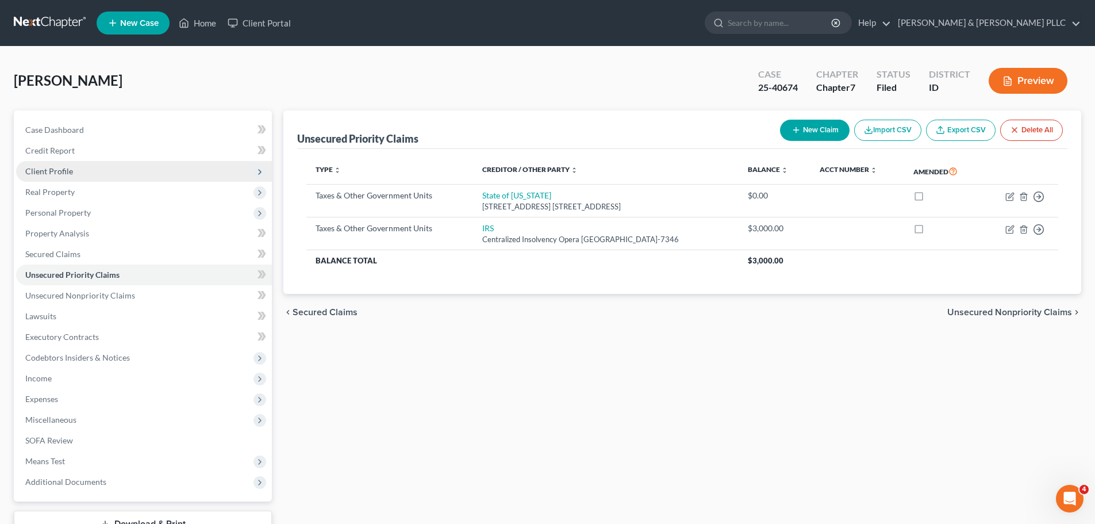
click at [55, 167] on span "Client Profile" at bounding box center [49, 171] width 48 height 10
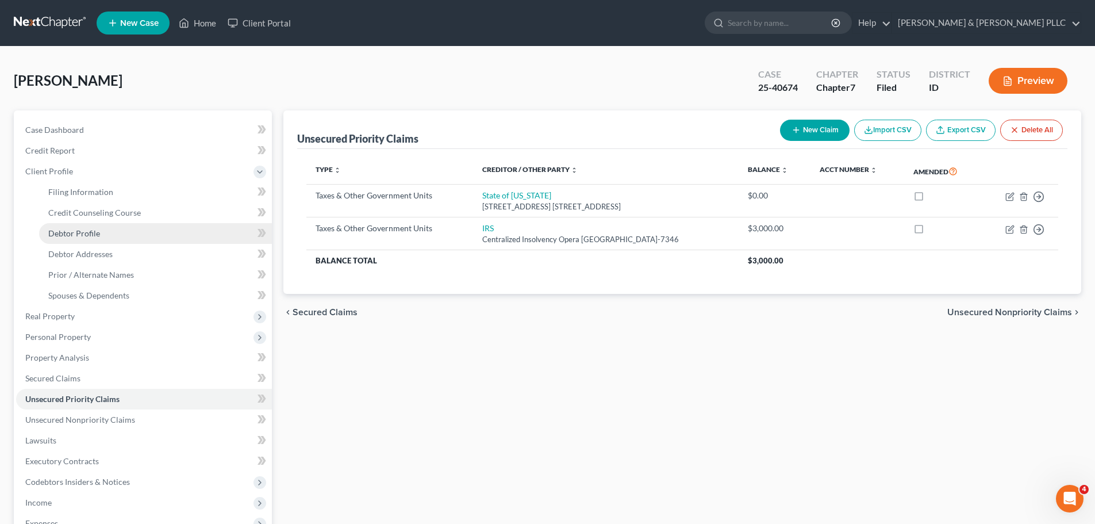
click at [81, 232] on span "Debtor Profile" at bounding box center [74, 233] width 52 height 10
select select "1"
select select "7"
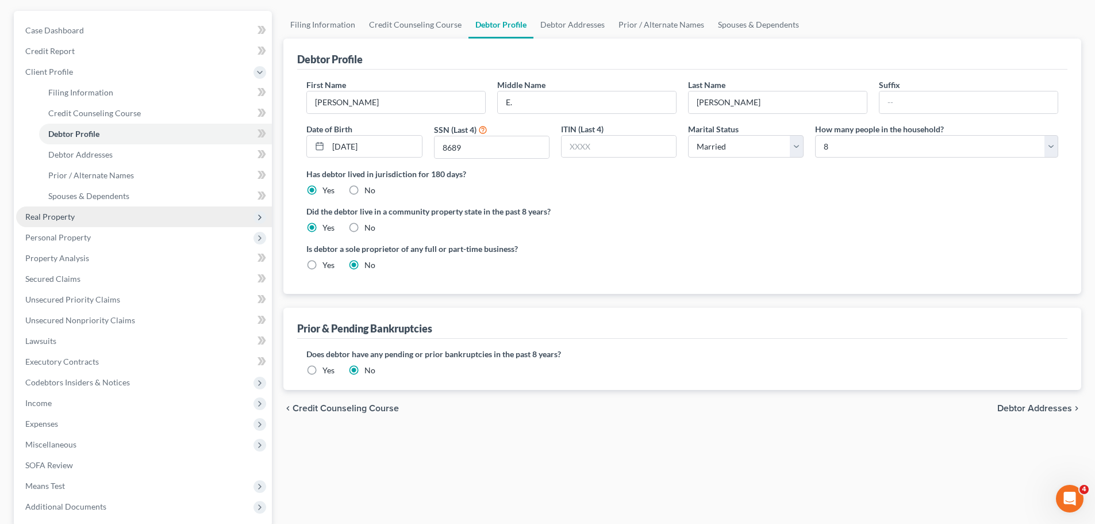
scroll to position [172, 0]
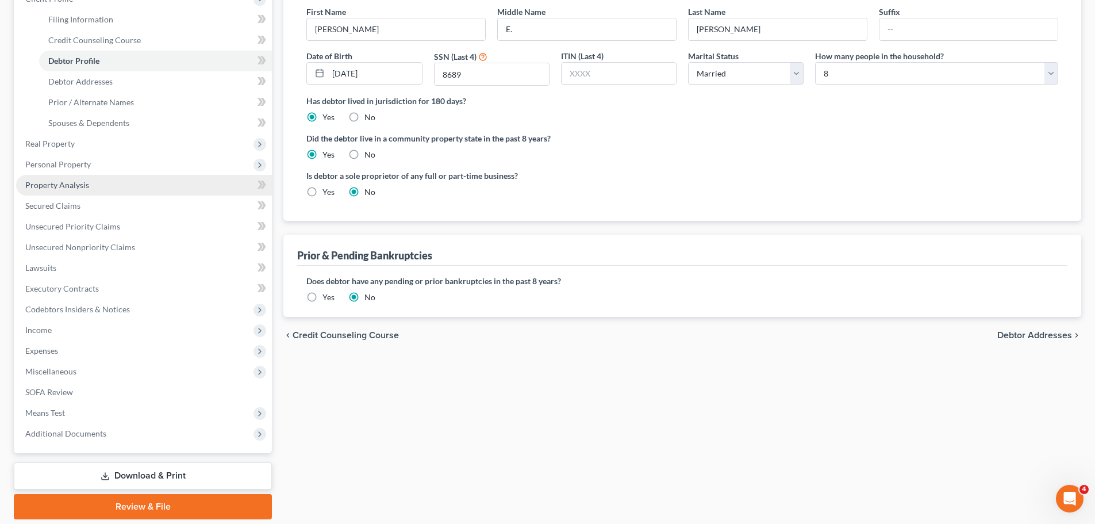
click at [92, 187] on link "Property Analysis" at bounding box center [144, 185] width 256 height 21
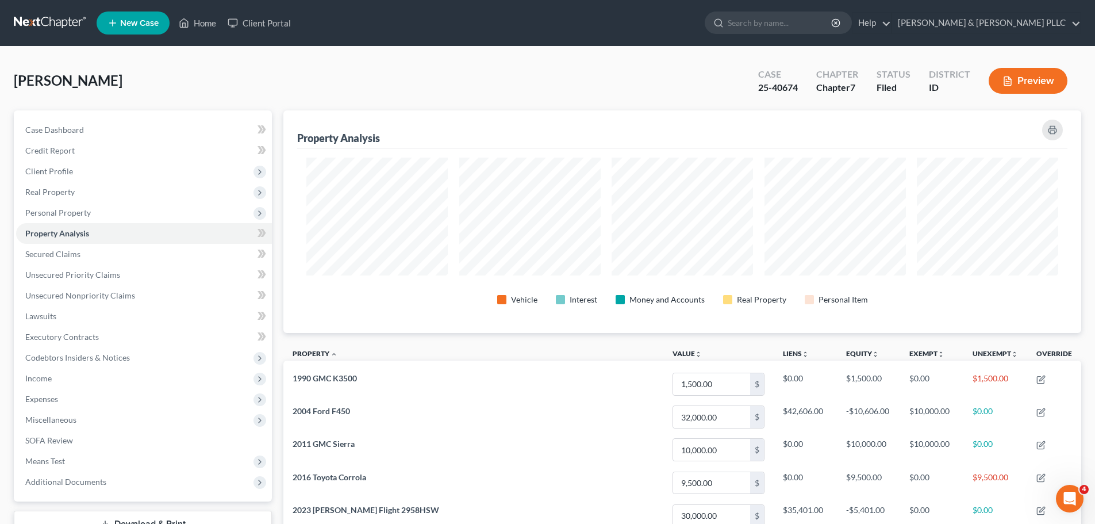
click at [1038, 80] on button "Preview" at bounding box center [1028, 81] width 79 height 26
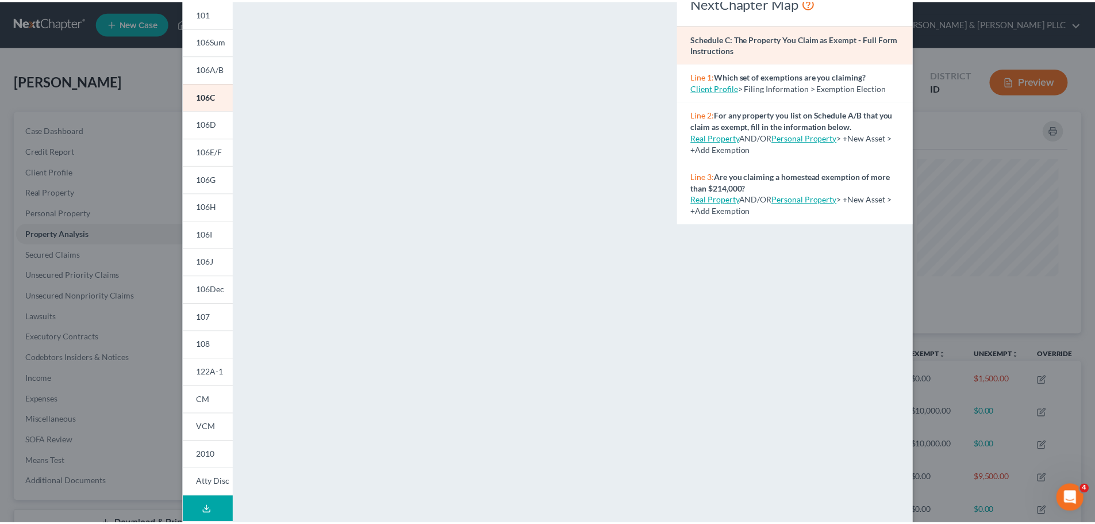
scroll to position [10, 0]
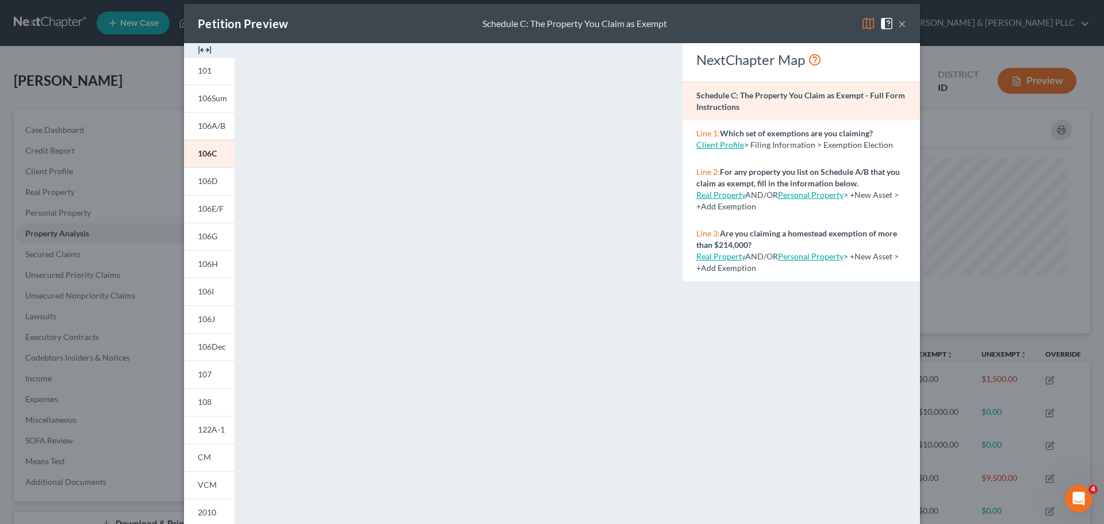
click at [898, 18] on button "×" at bounding box center [902, 24] width 8 height 14
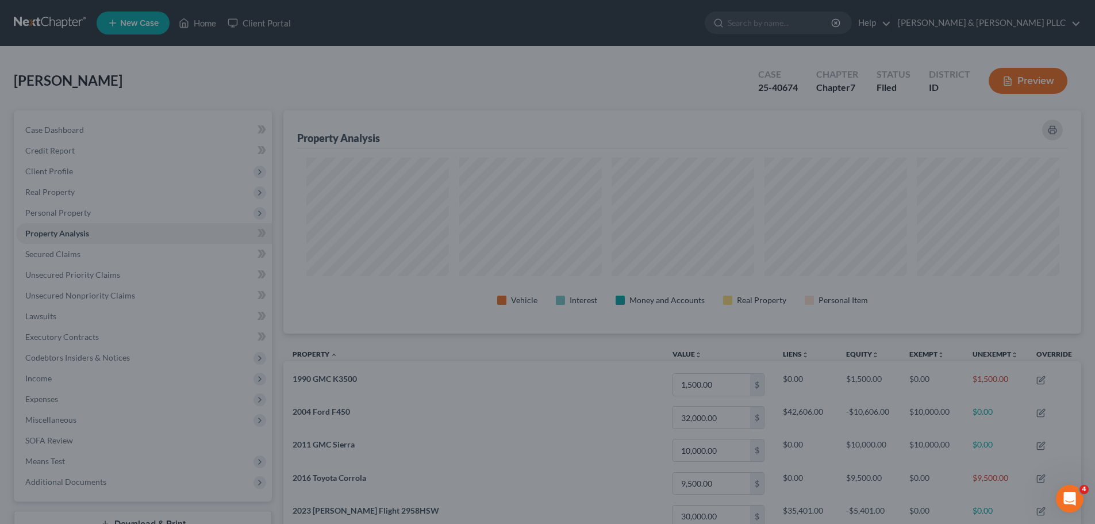
scroll to position [574717, 574142]
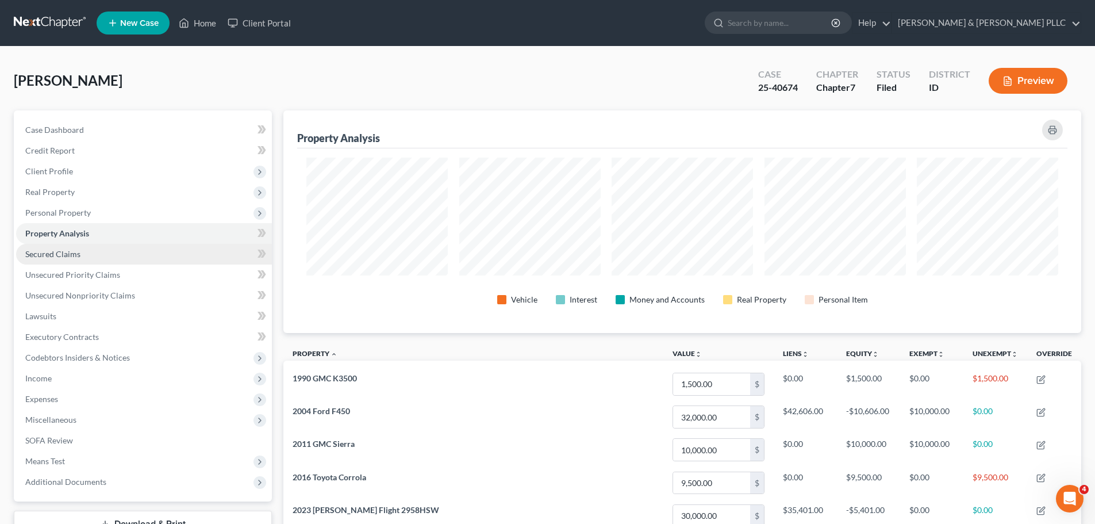
click at [81, 255] on link "Secured Claims" at bounding box center [144, 254] width 256 height 21
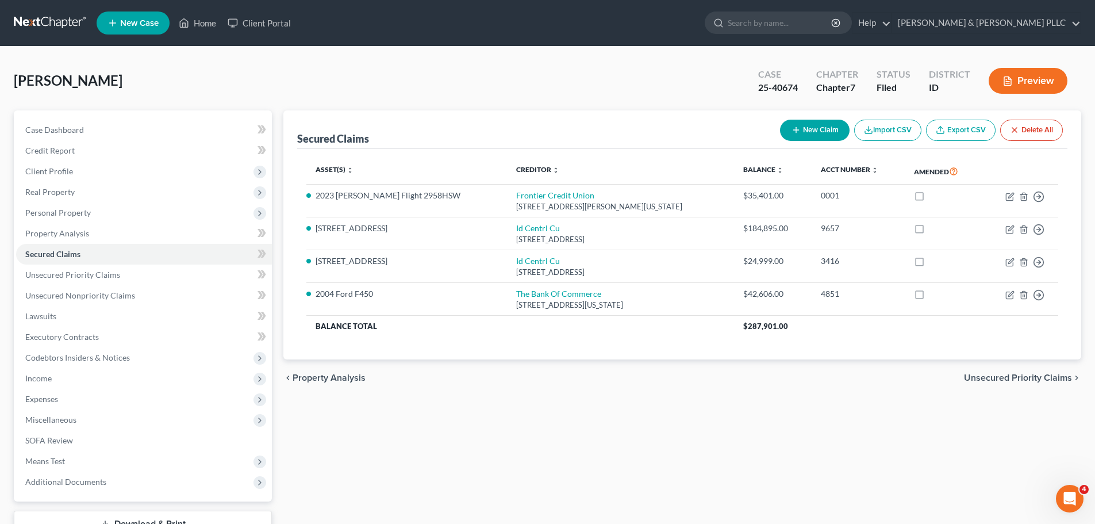
click at [1047, 78] on button "Preview" at bounding box center [1028, 81] width 79 height 26
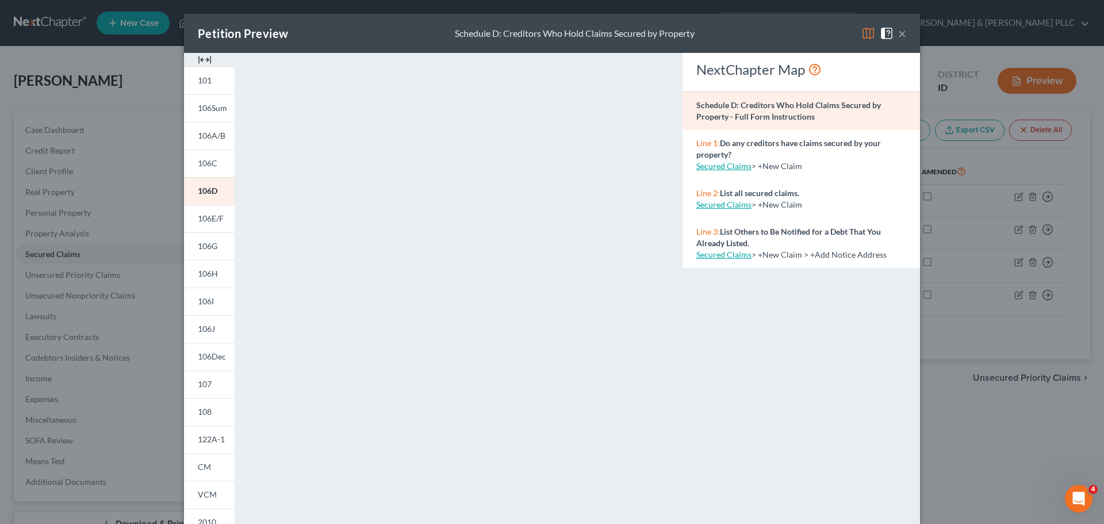
click at [898, 35] on button "×" at bounding box center [902, 33] width 8 height 14
